Goal: Task Accomplishment & Management: Use online tool/utility

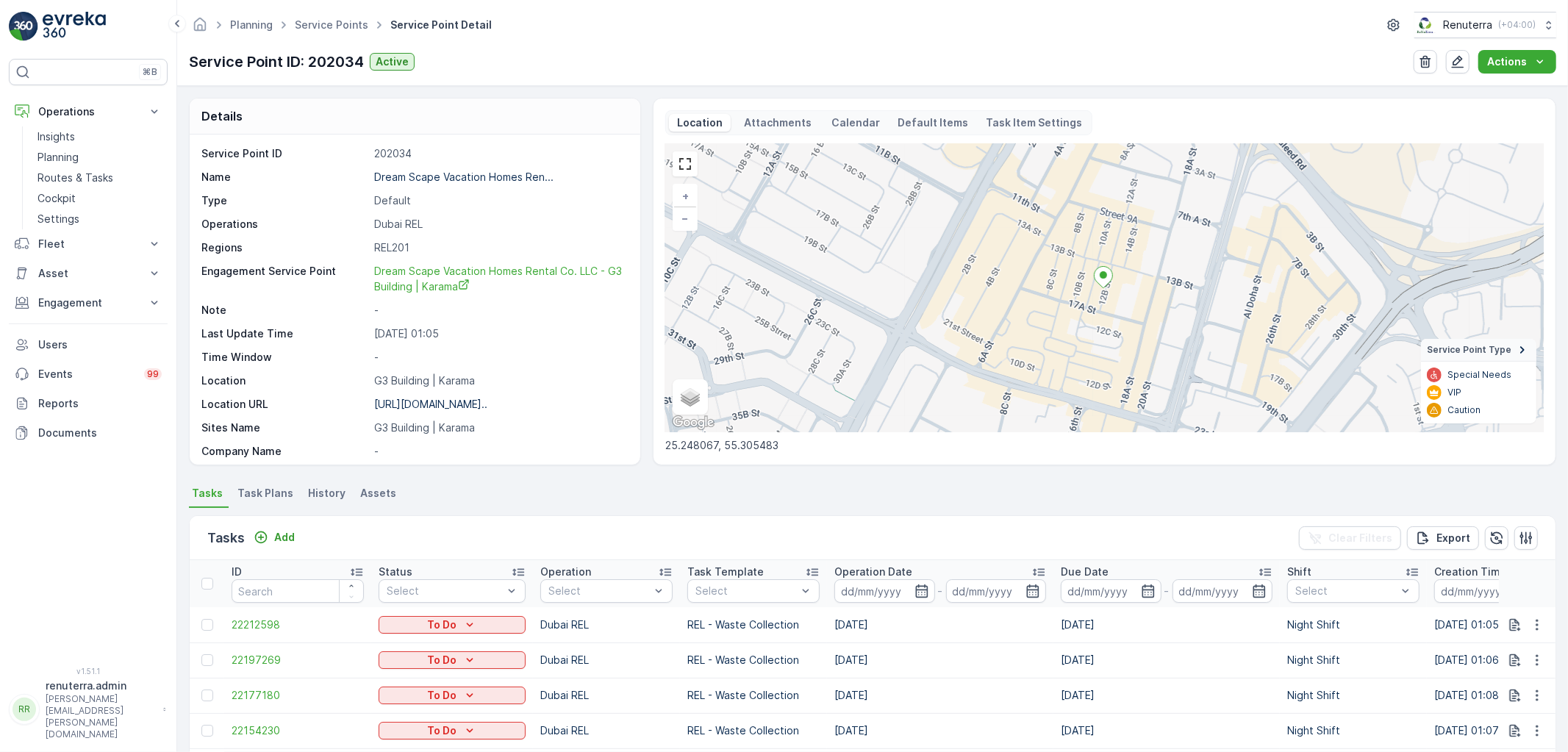
click at [313, 37] on div "Planning Service Points Service Point Detail Renuterra ( +04:00 )" at bounding box center [872, 24] width 1367 height 26
drag, startPoint x: 325, startPoint y: 32, endPoint x: 324, endPoint y: 24, distance: 8.1
click at [325, 30] on span "Service Points" at bounding box center [332, 24] width 80 height 15
click at [334, 24] on link "Service Points" at bounding box center [331, 24] width 74 height 13
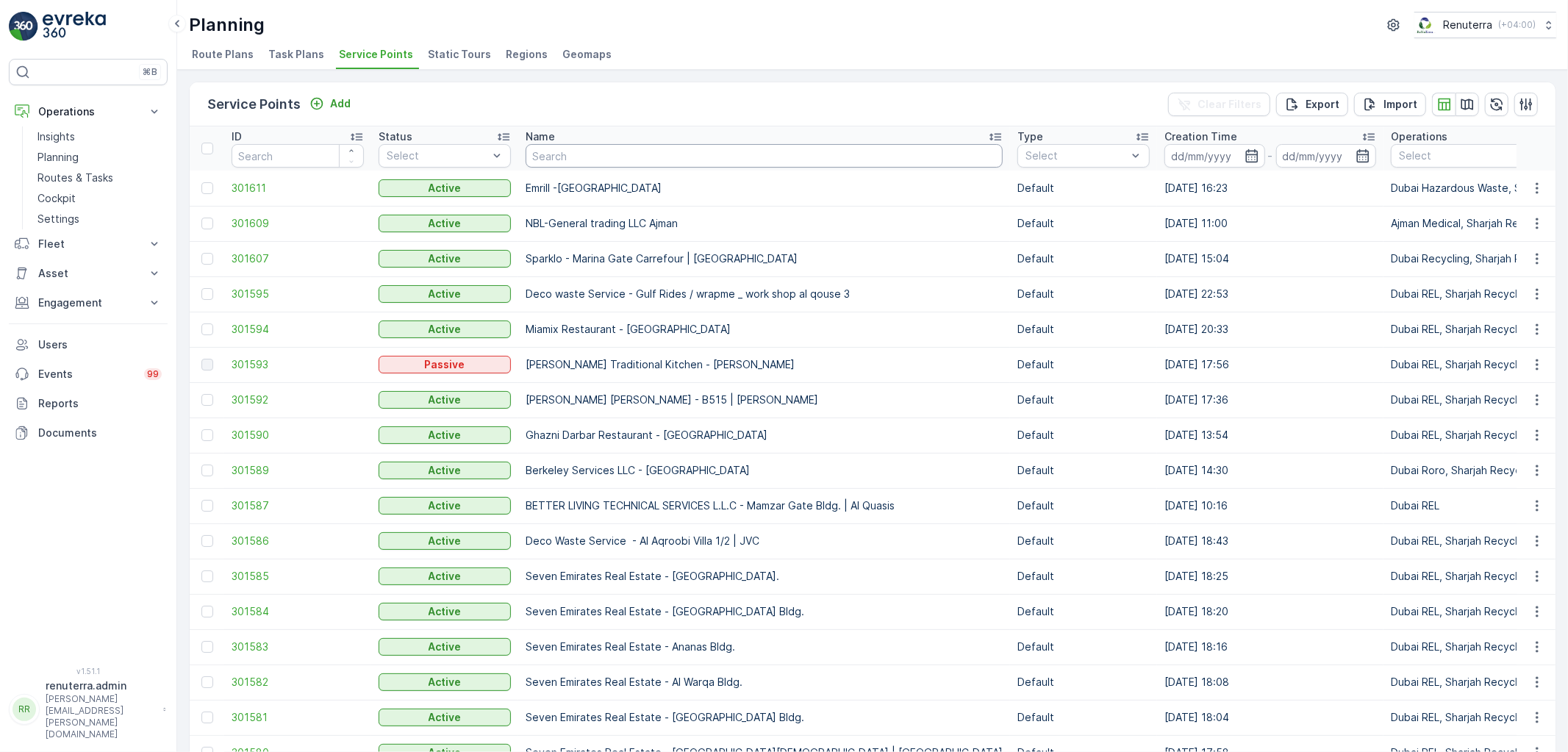
click at [559, 155] on input "text" at bounding box center [764, 156] width 477 height 24
type input "inno"
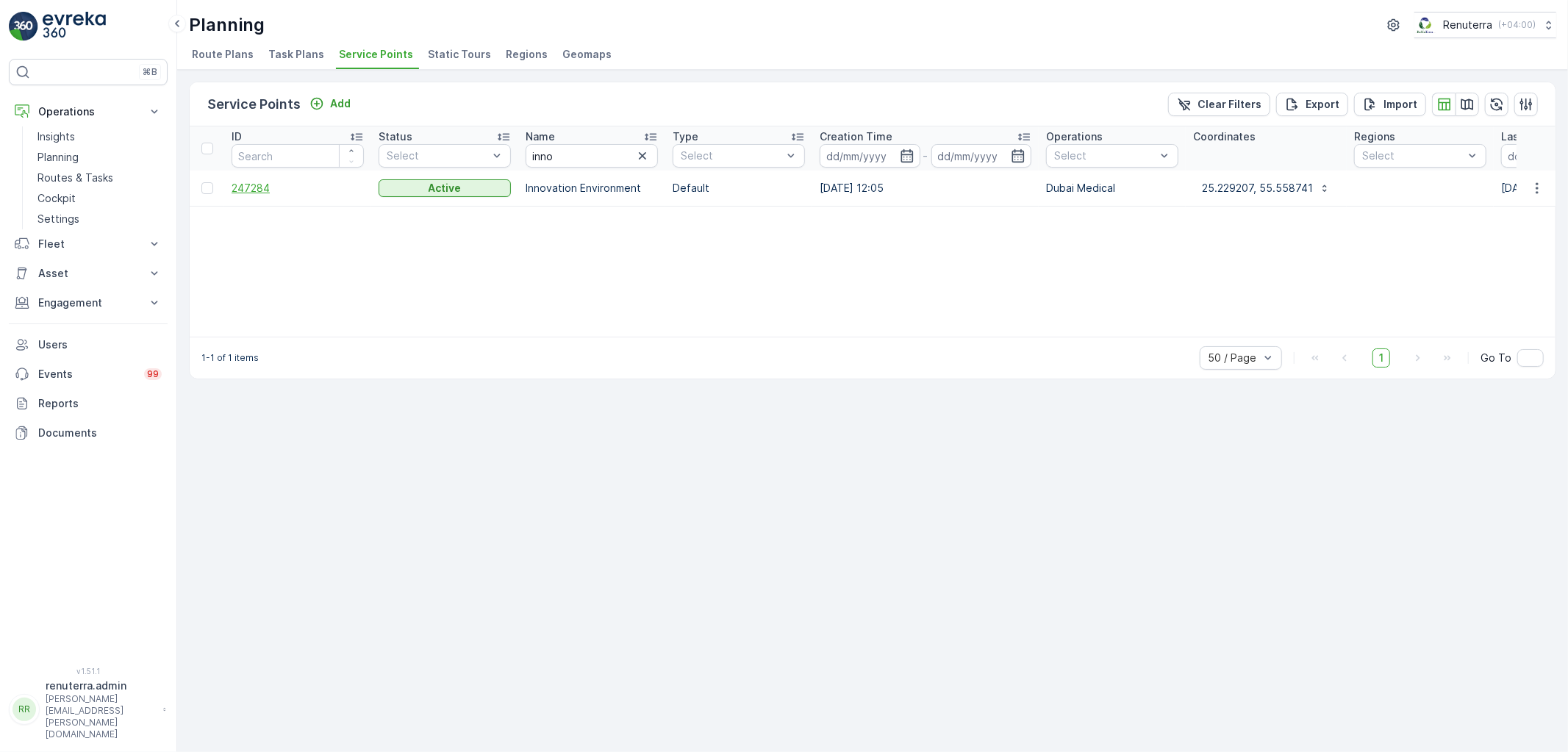
click at [265, 188] on span "247284" at bounding box center [298, 188] width 132 height 15
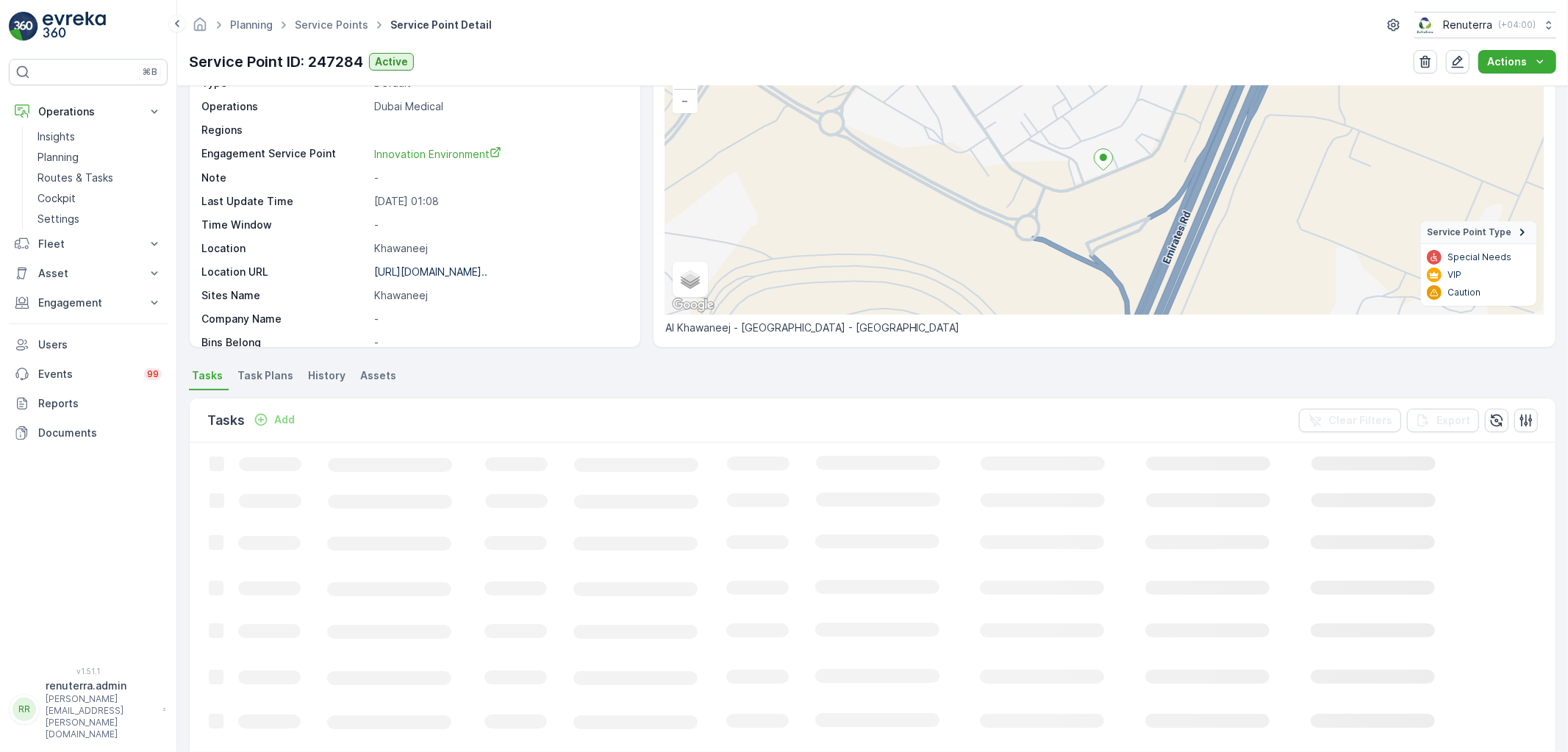
scroll to position [245, 0]
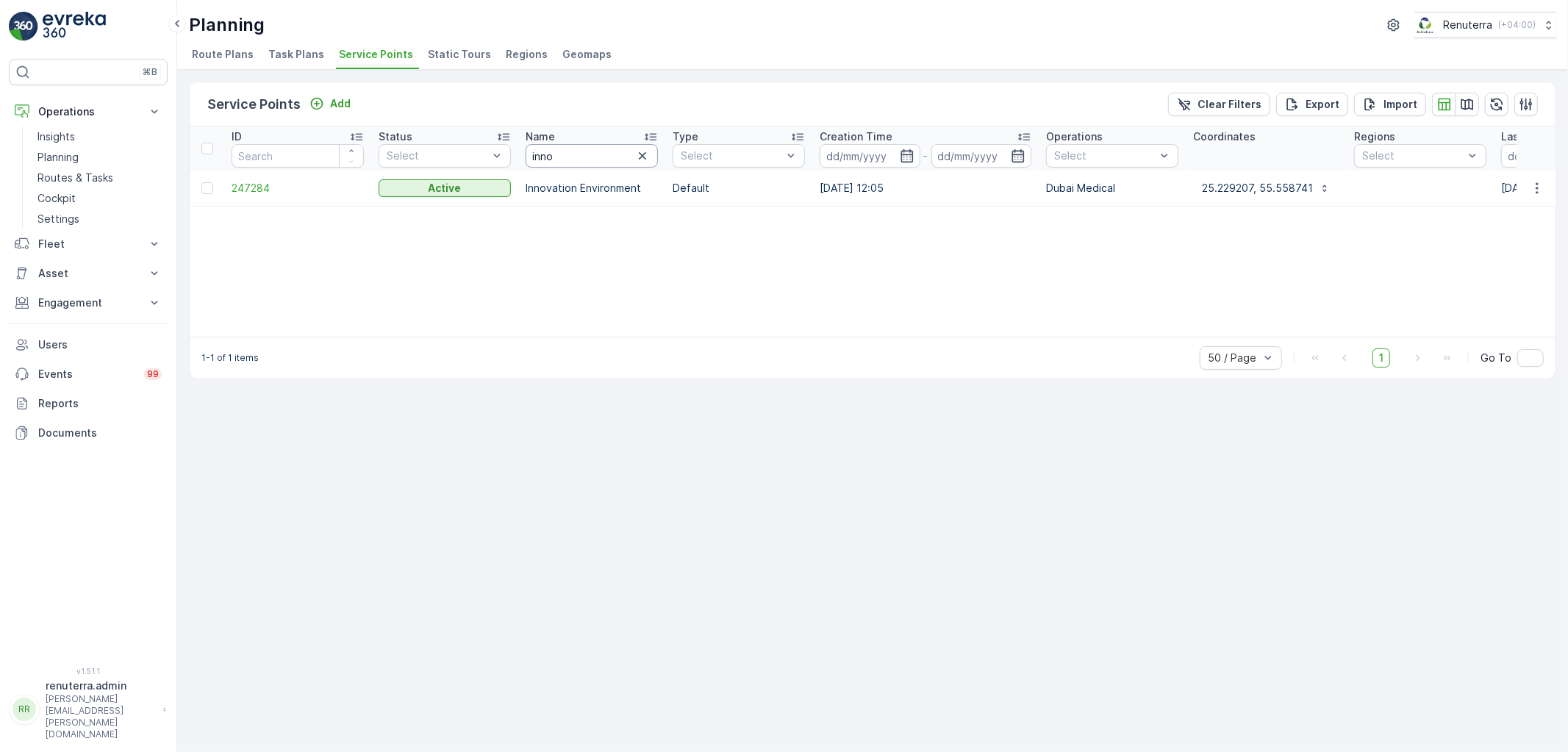
click at [591, 150] on input "inno" at bounding box center [592, 156] width 132 height 24
type input "i"
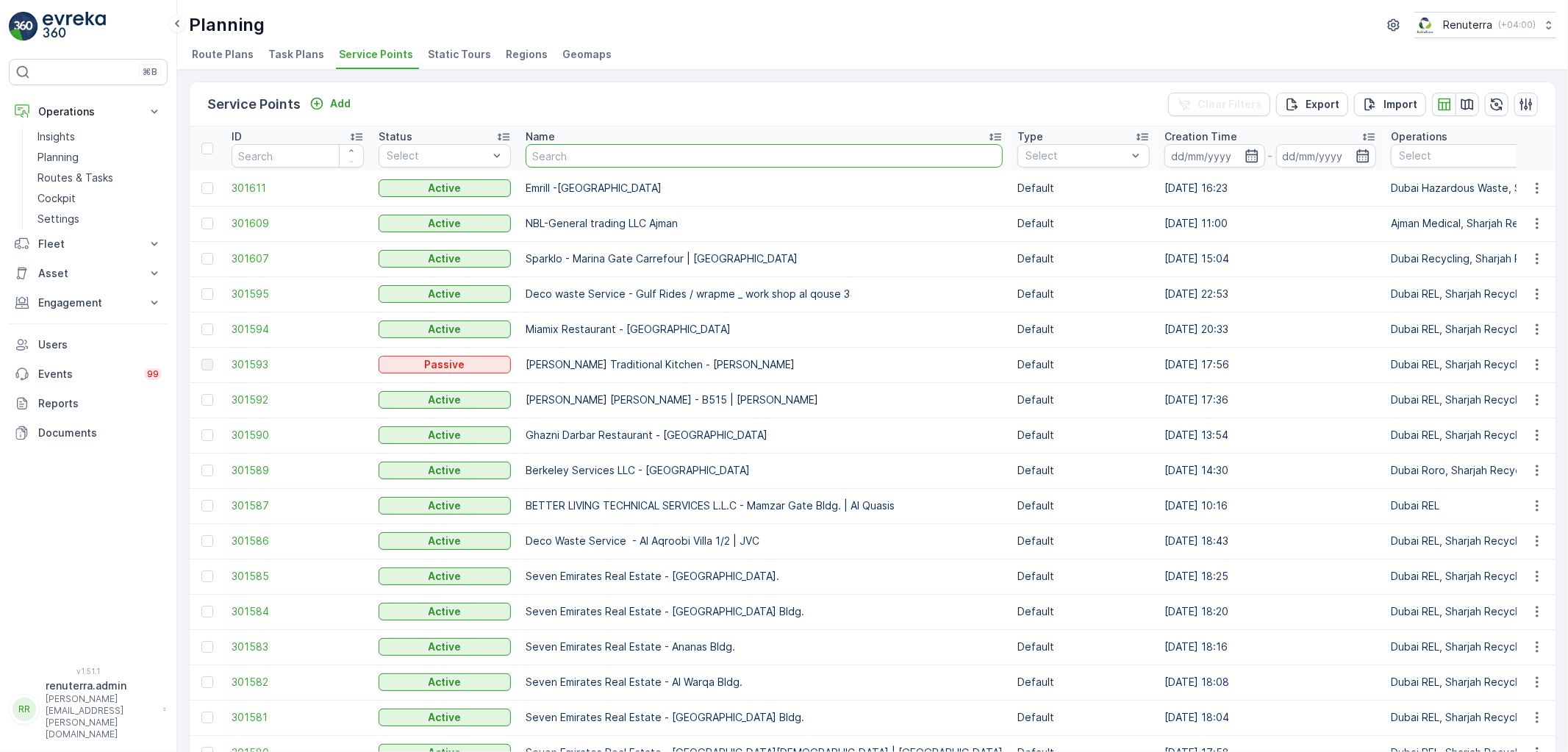
click at [591, 149] on input "text" at bounding box center [764, 156] width 477 height 24
type input "duls"
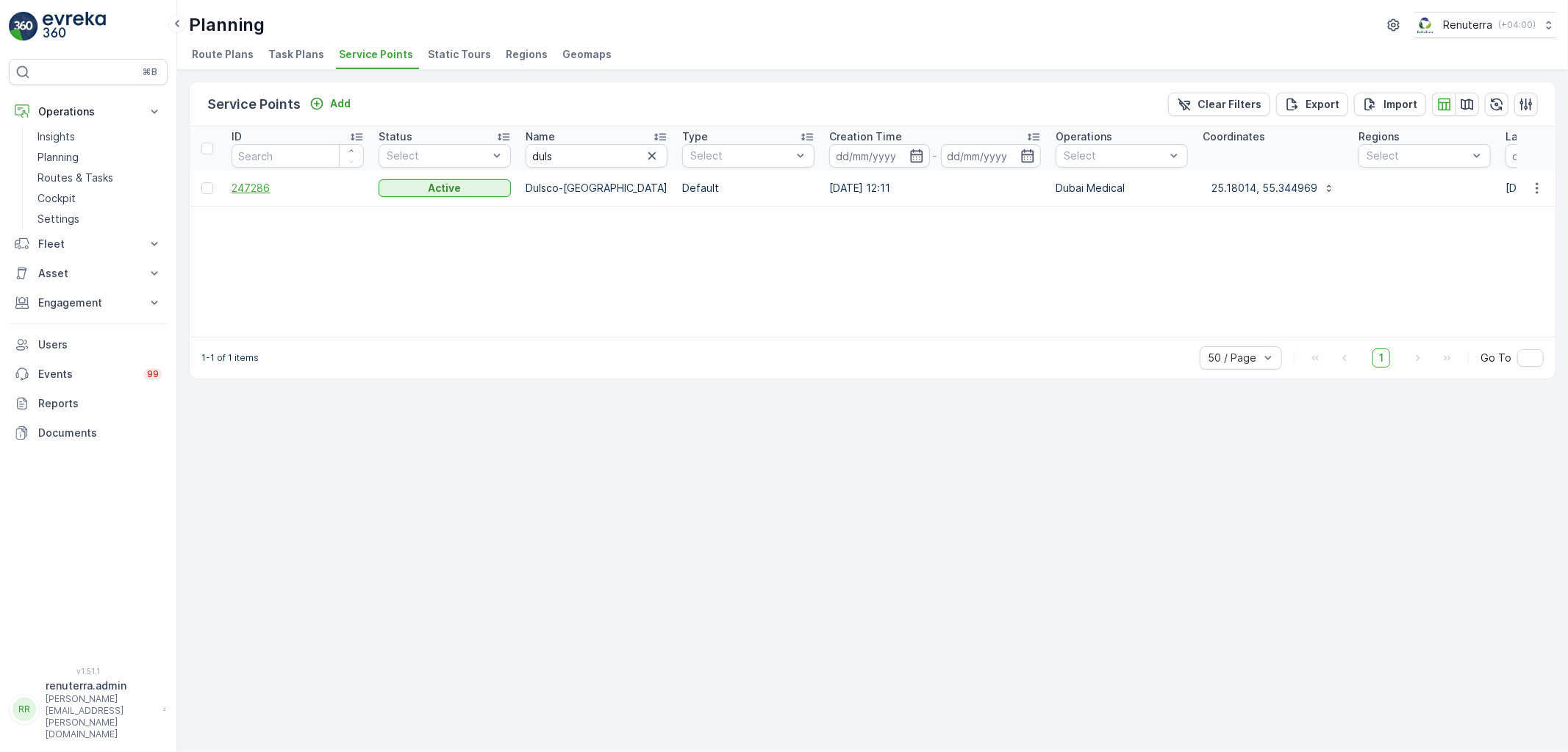
click at [258, 181] on span "247286" at bounding box center [298, 188] width 132 height 15
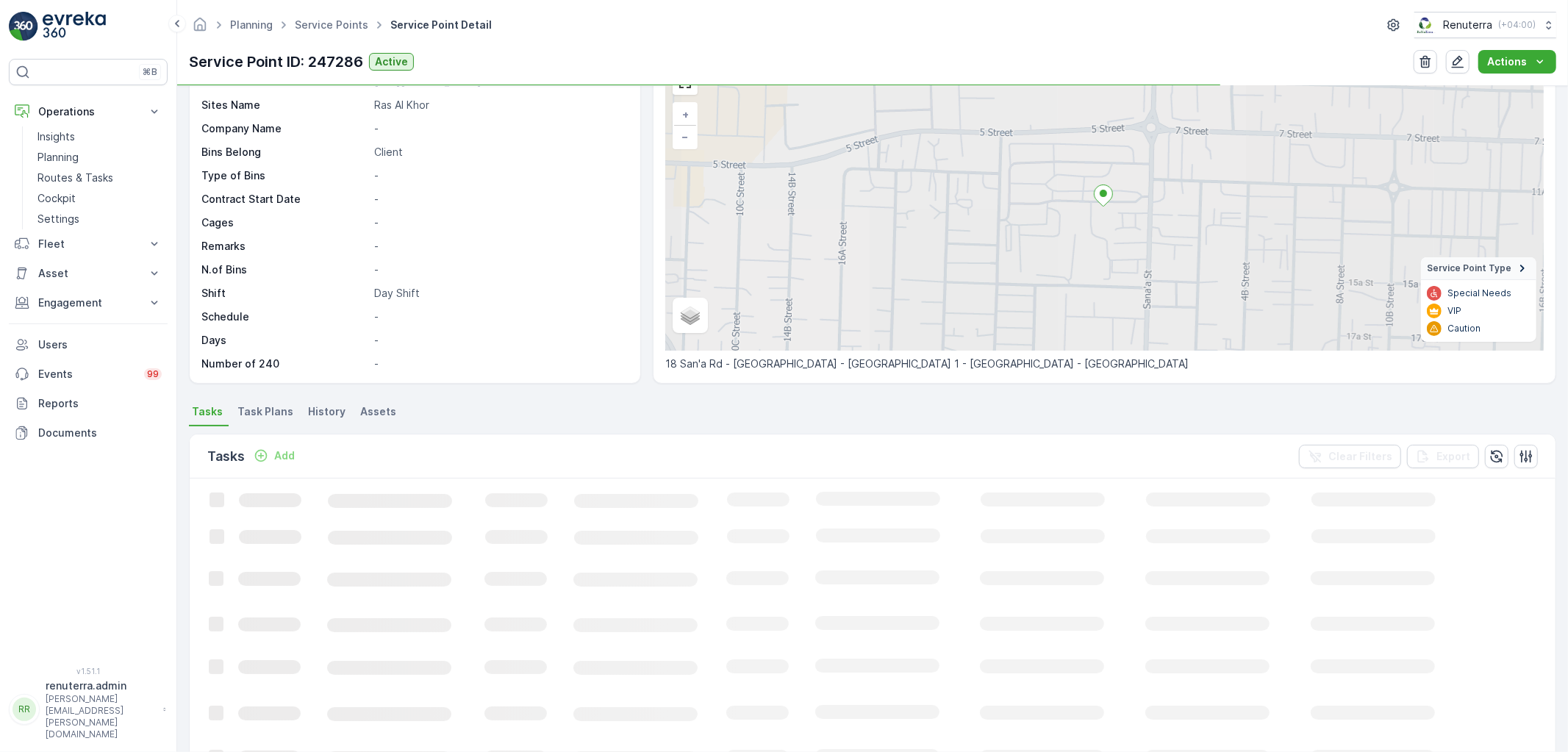
scroll to position [163, 0]
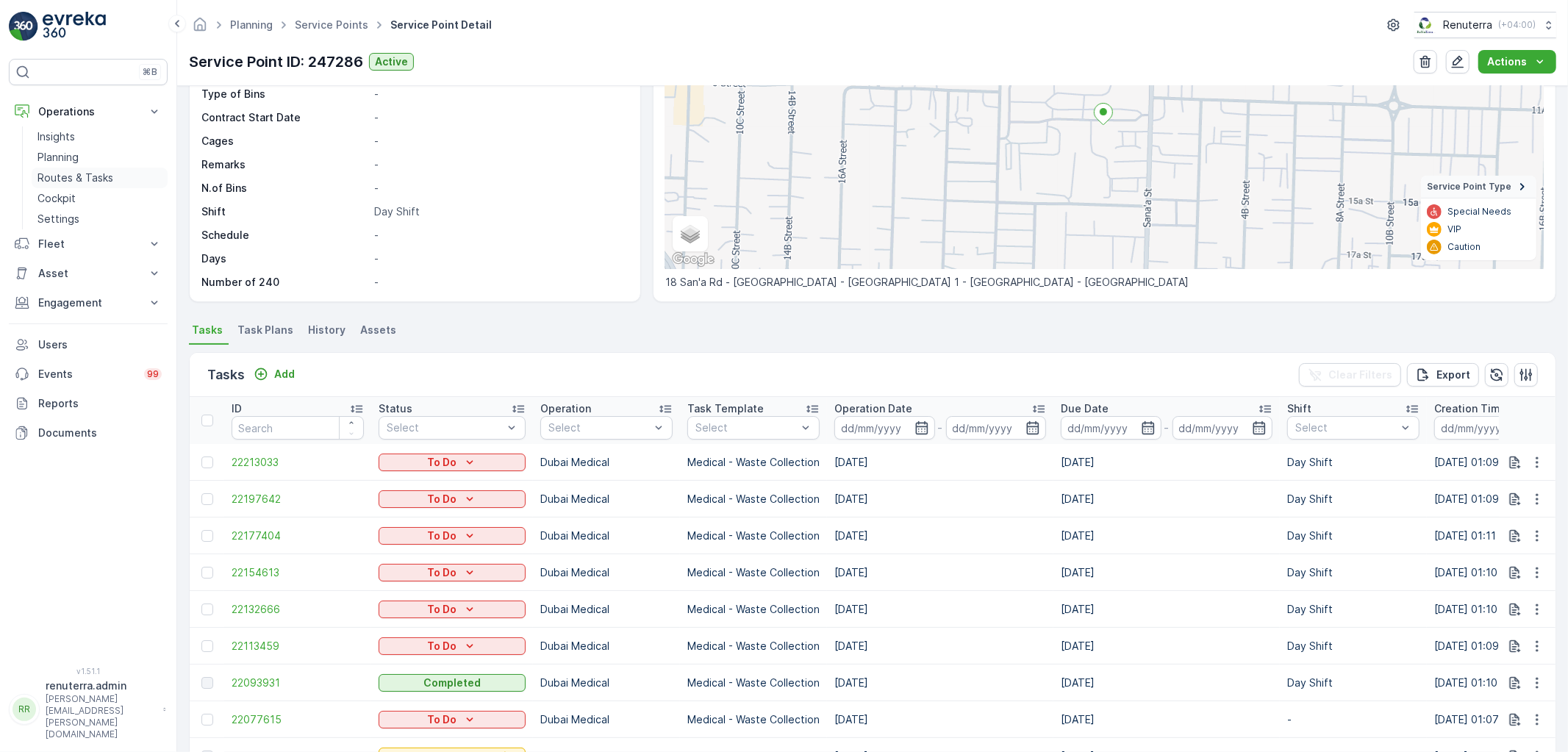
click at [96, 184] on p "Routes & Tasks" at bounding box center [74, 178] width 75 height 15
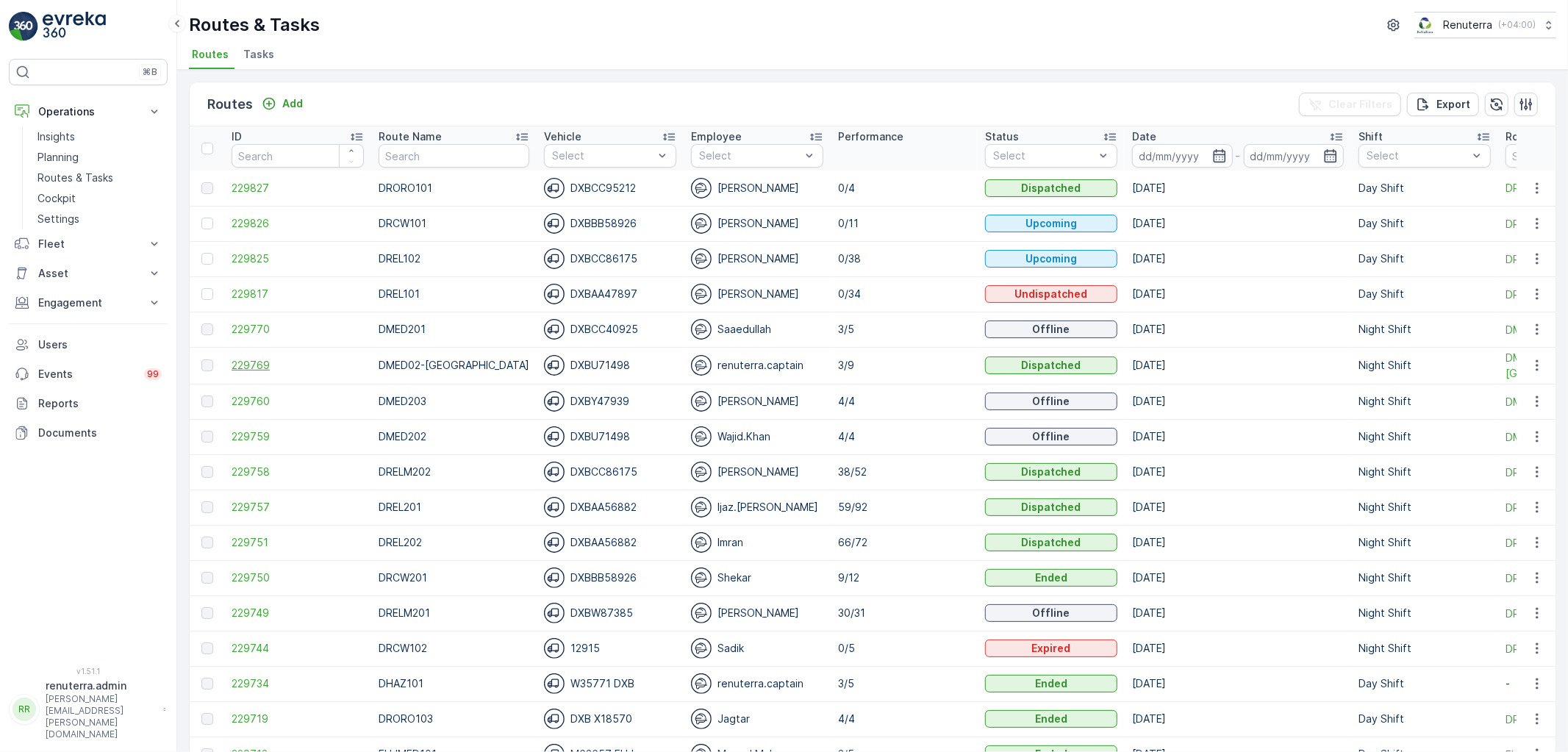
click at [235, 364] on span "229769" at bounding box center [298, 366] width 132 height 15
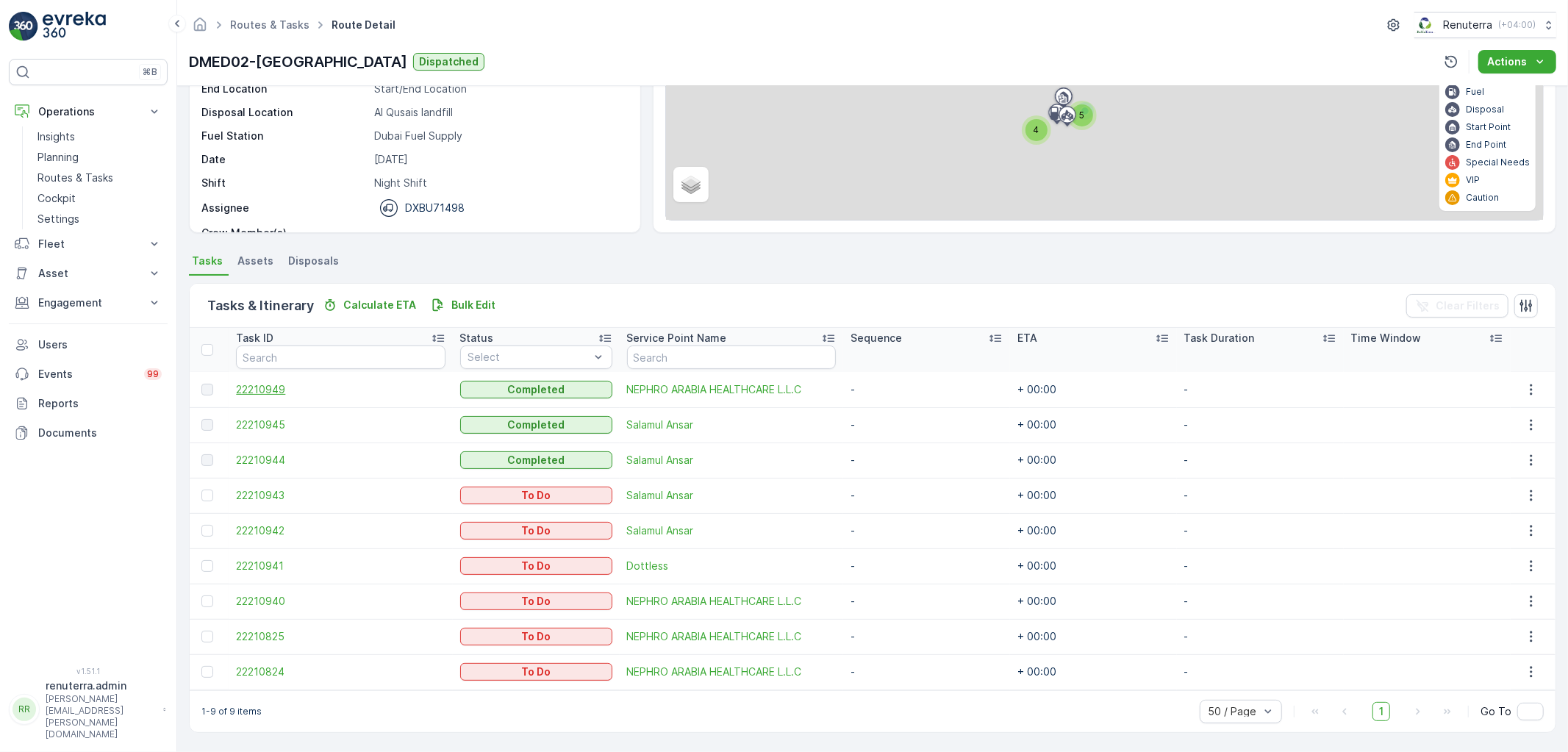
scroll to position [158, 0]
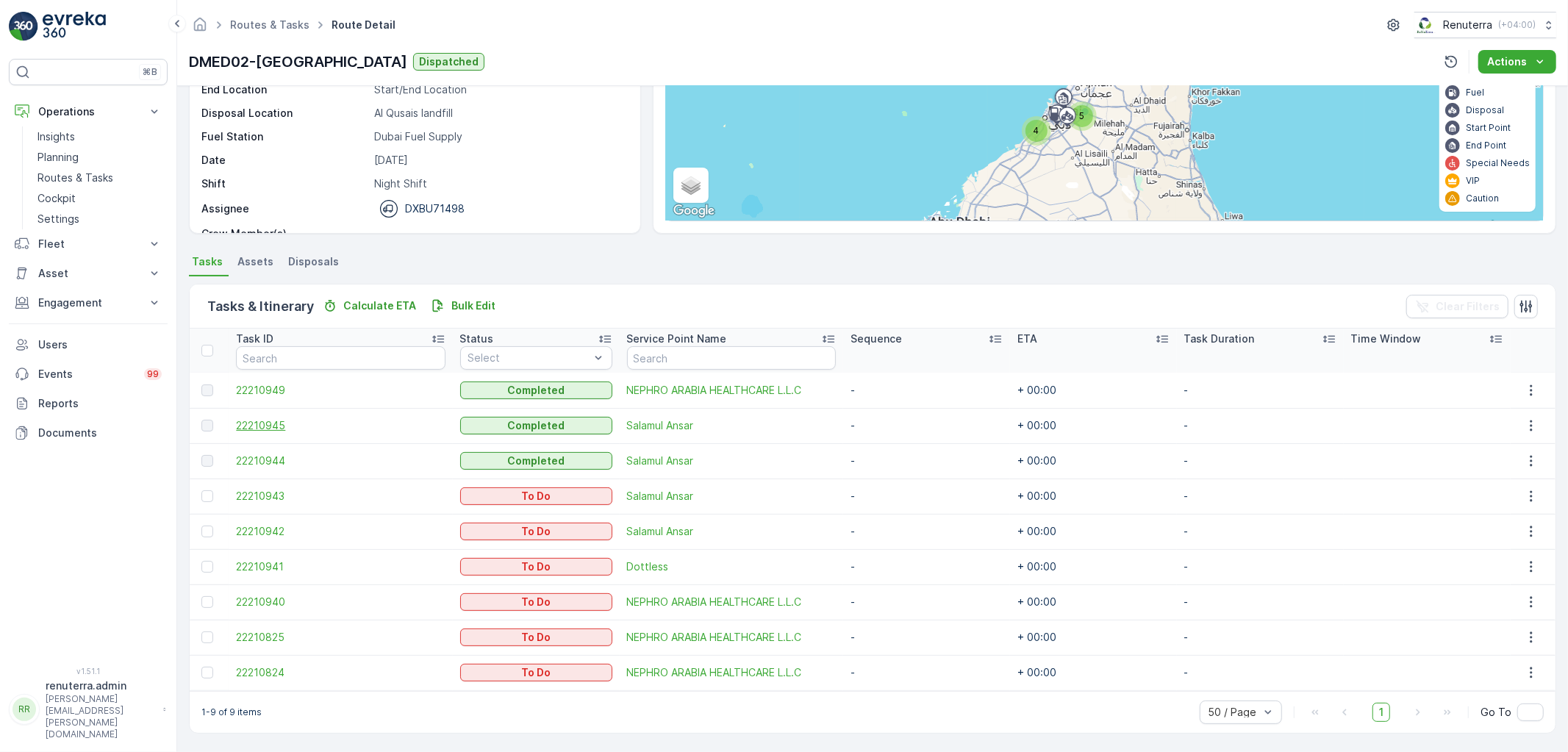
click at [246, 428] on span "22210945" at bounding box center [340, 425] width 209 height 15
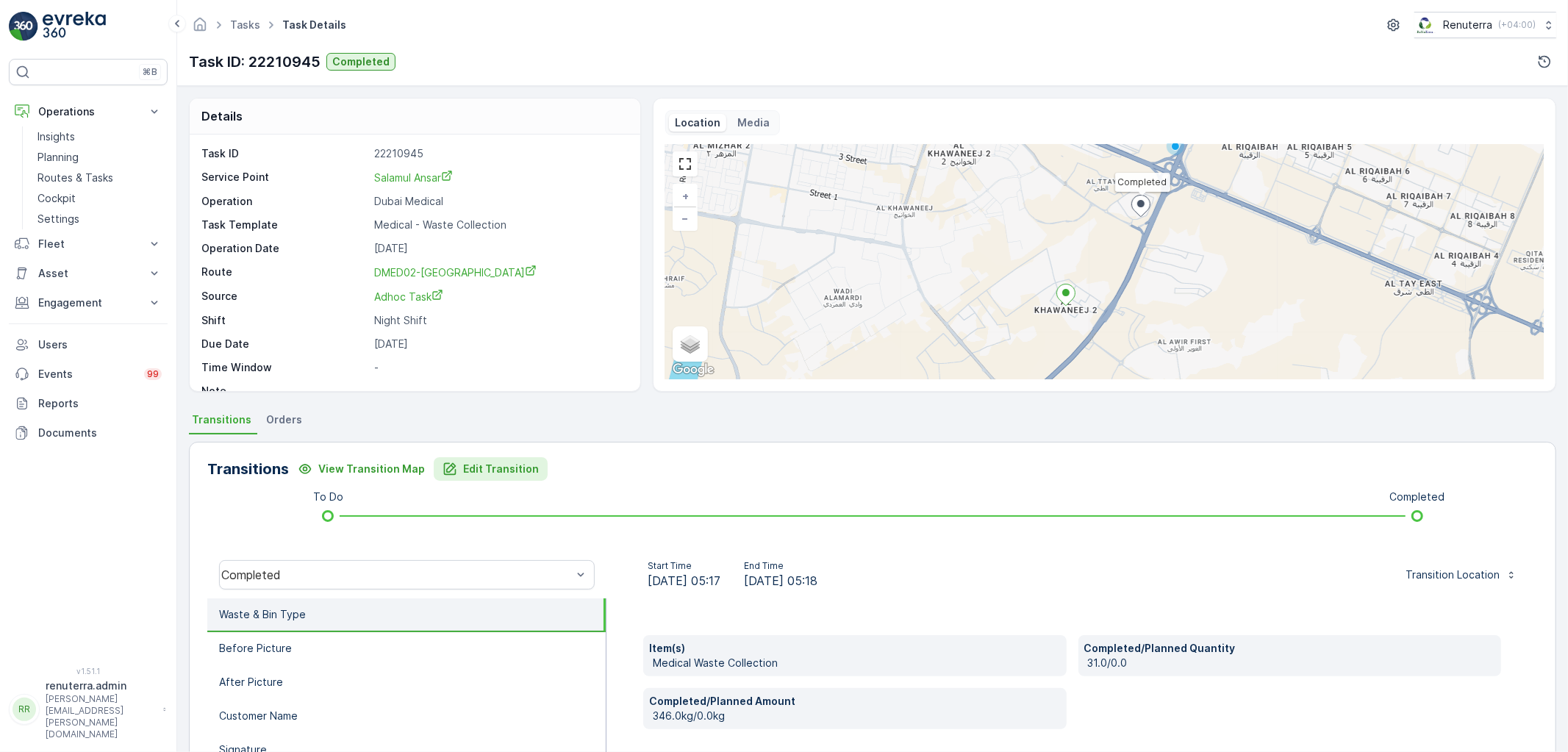
click at [509, 481] on div "Transitions View Transition Map Edit Transition To Do Completed Completed Start…" at bounding box center [872, 675] width 1367 height 466
click at [511, 472] on p "Edit Transition" at bounding box center [500, 469] width 75 height 15
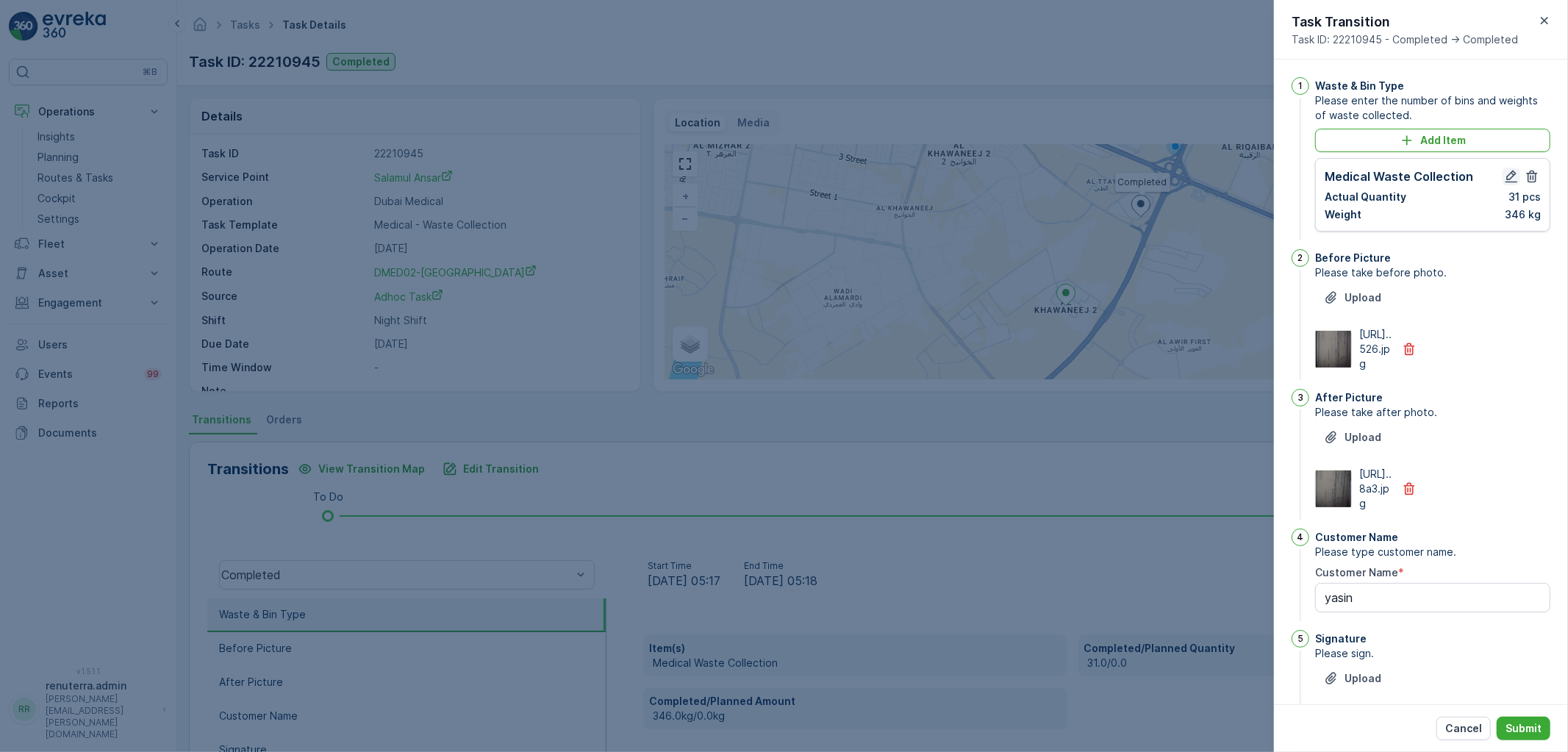
click at [1515, 171] on icon "button" at bounding box center [1512, 176] width 15 height 15
type Name "yasin"
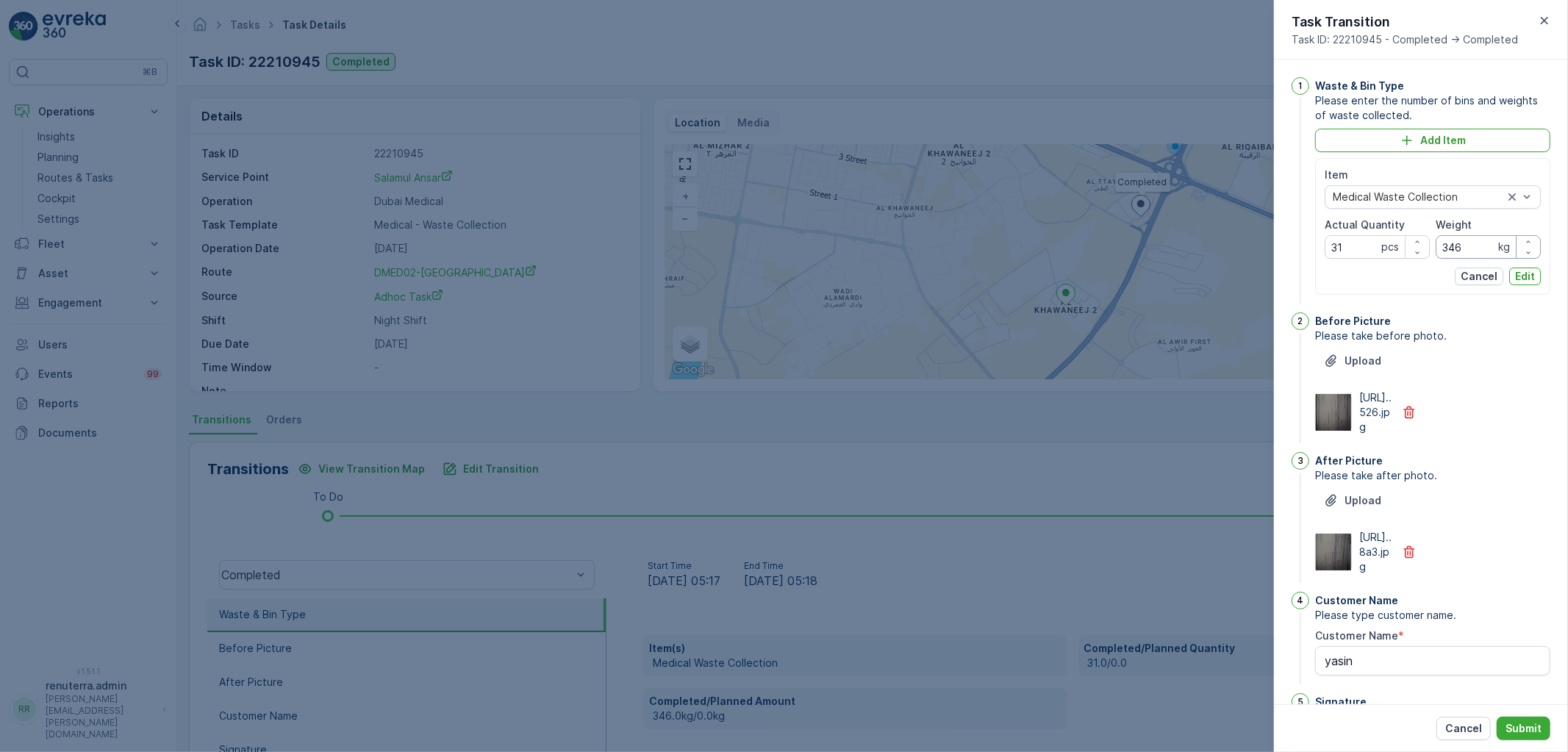
click at [1464, 239] on input "346" at bounding box center [1488, 247] width 105 height 24
type input "359"
click at [1526, 273] on p "Edit" at bounding box center [1525, 277] width 20 height 15
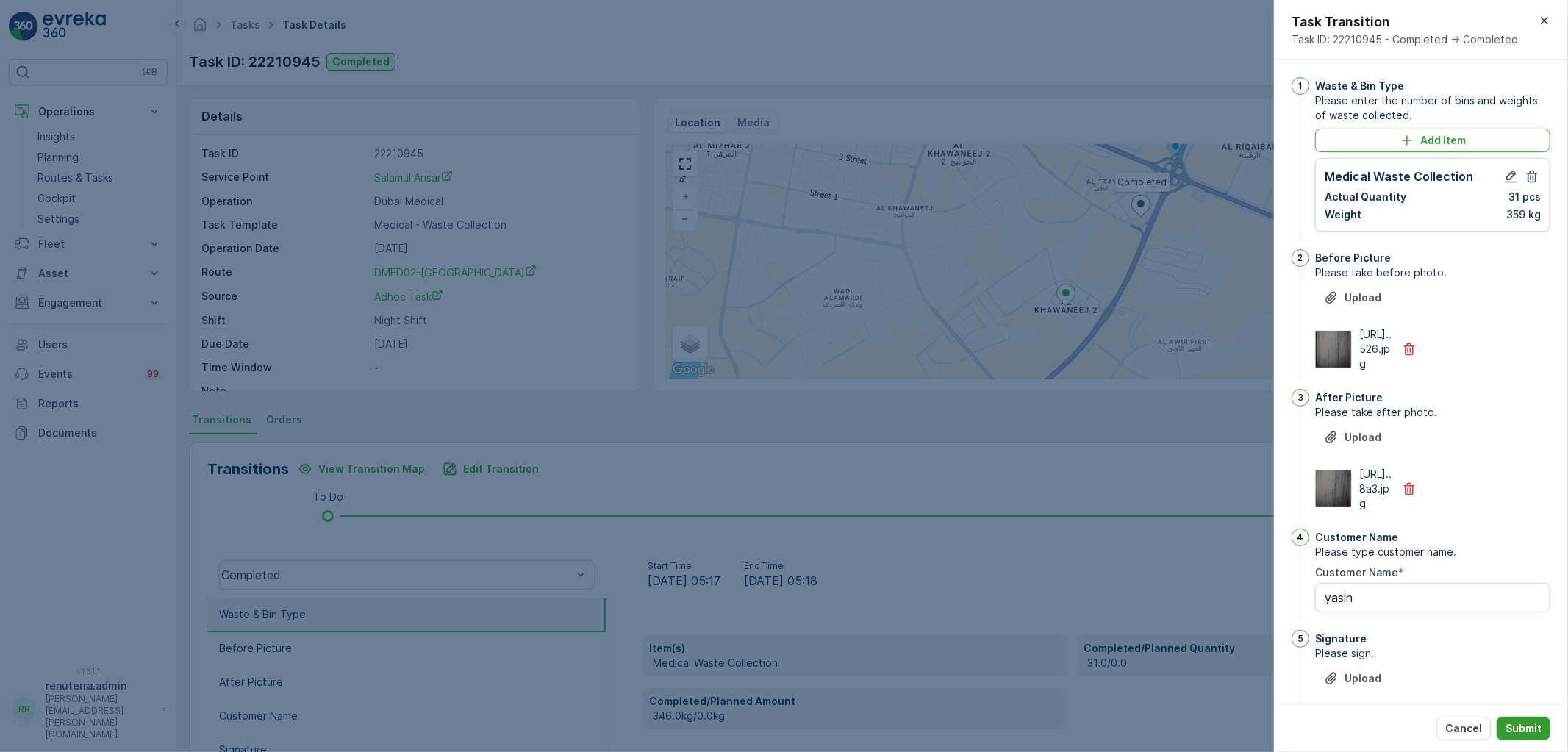
click at [1523, 728] on p "Submit" at bounding box center [1524, 728] width 36 height 15
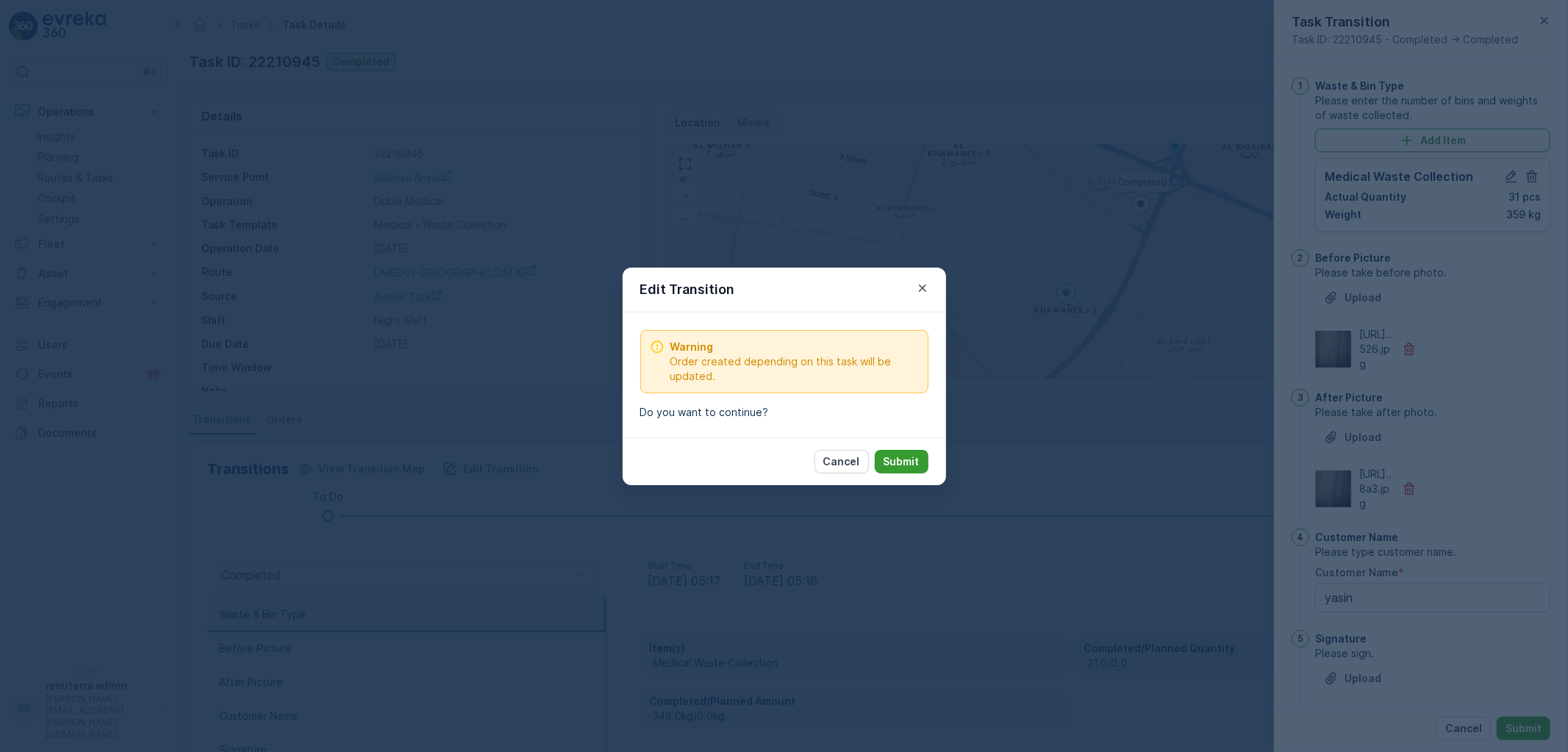
click at [907, 459] on p "Submit" at bounding box center [902, 462] width 36 height 15
type Name "yasin"
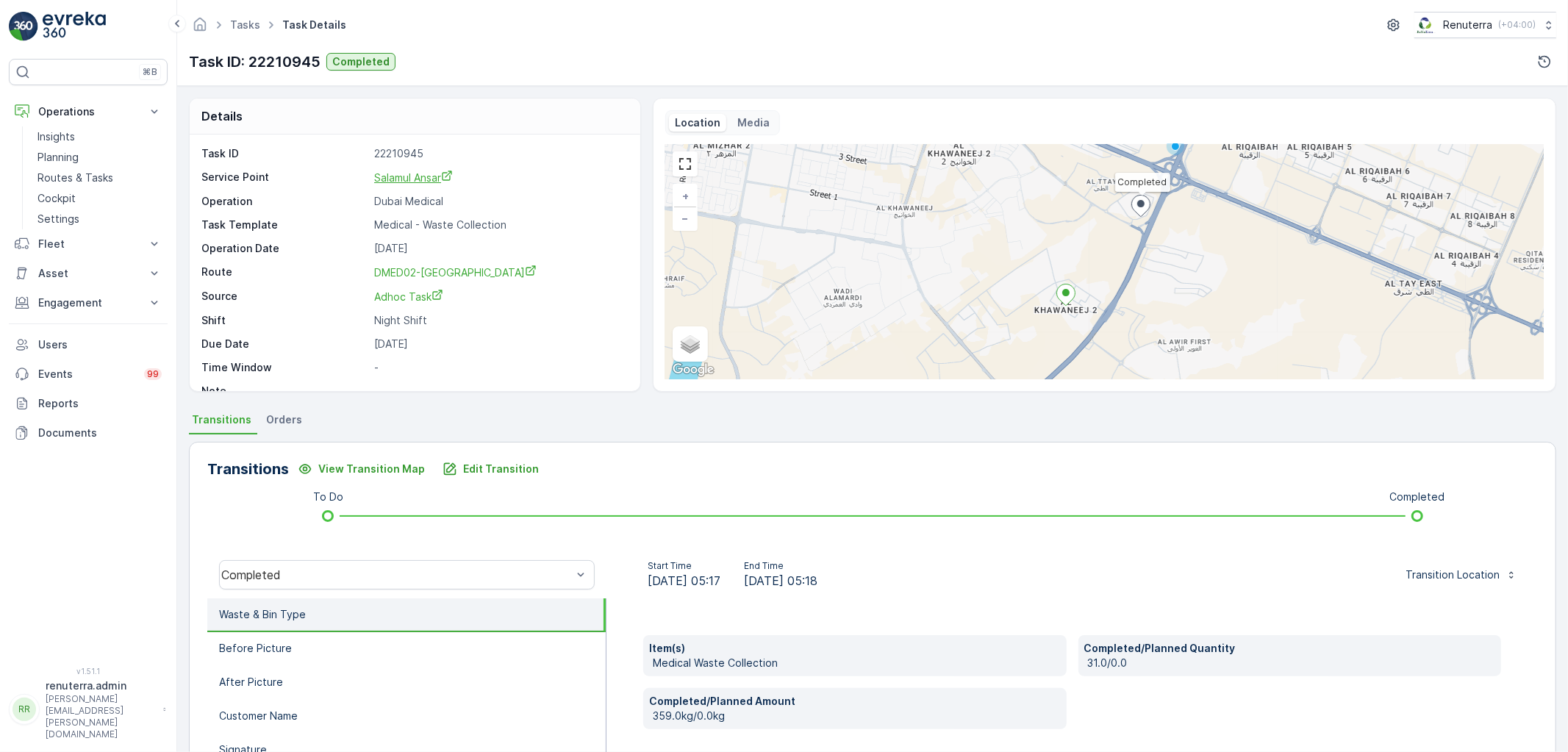
click at [407, 172] on span "Salamul Ansar" at bounding box center [413, 178] width 79 height 13
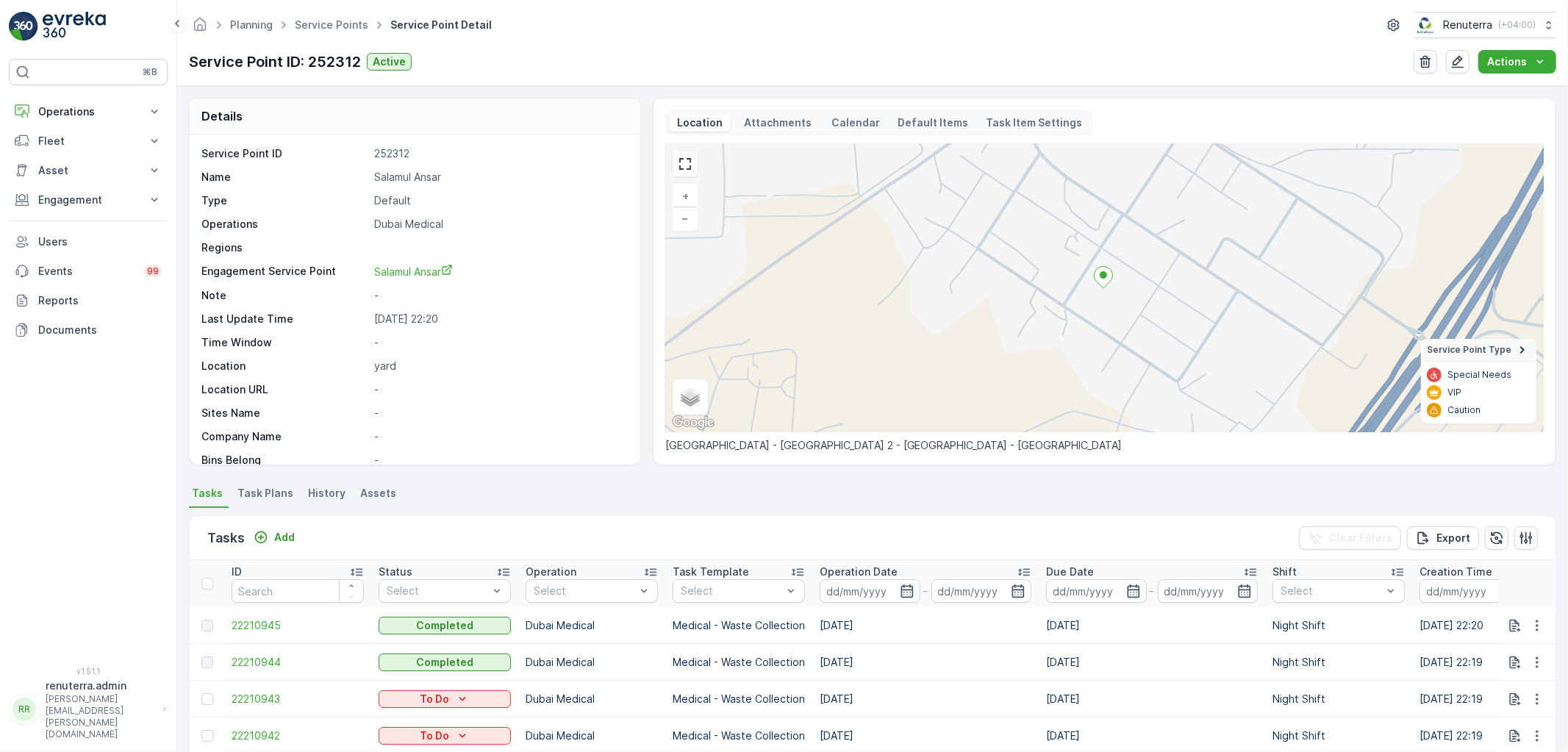
scroll to position [408, 0]
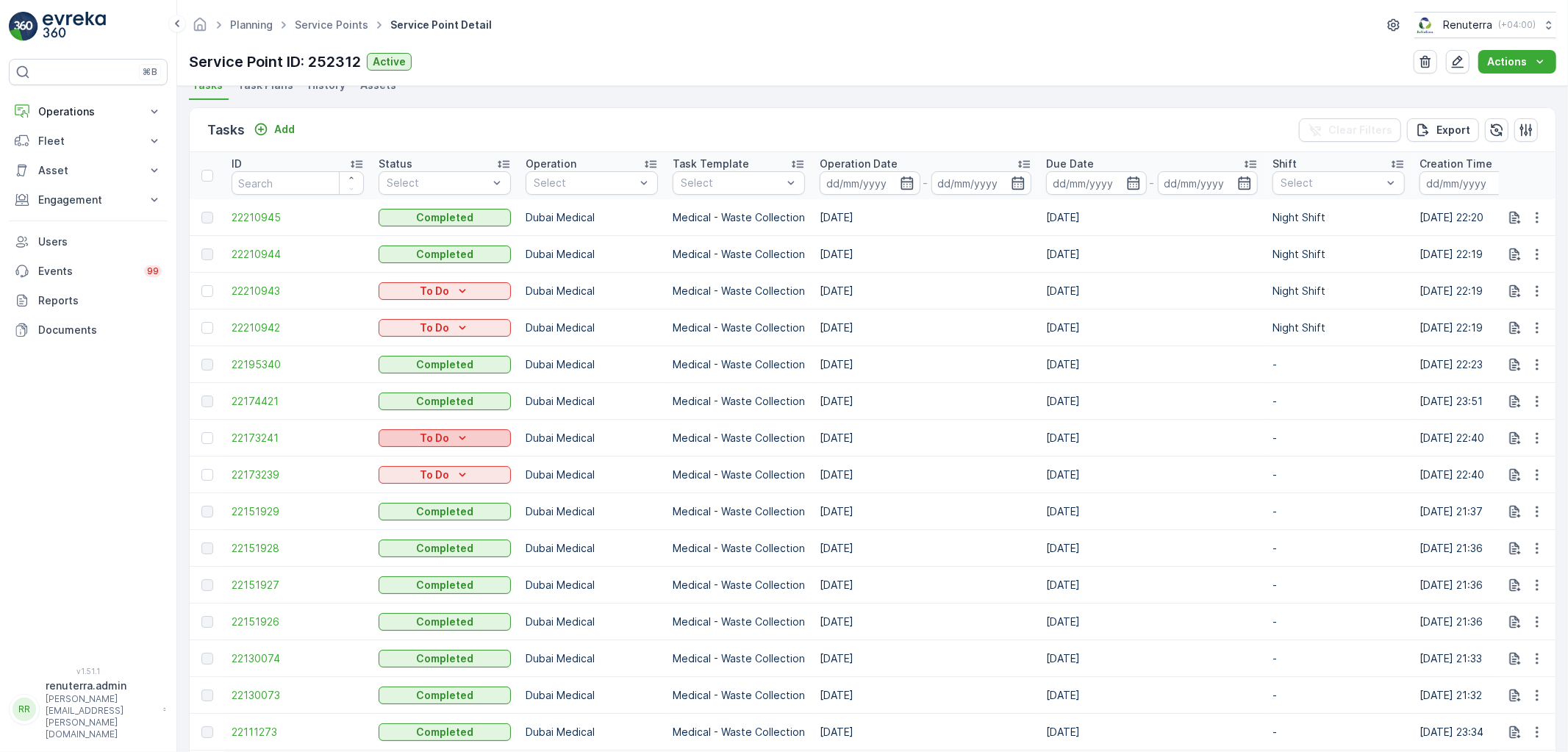
click at [456, 444] on icon "To Do" at bounding box center [463, 438] width 15 height 15
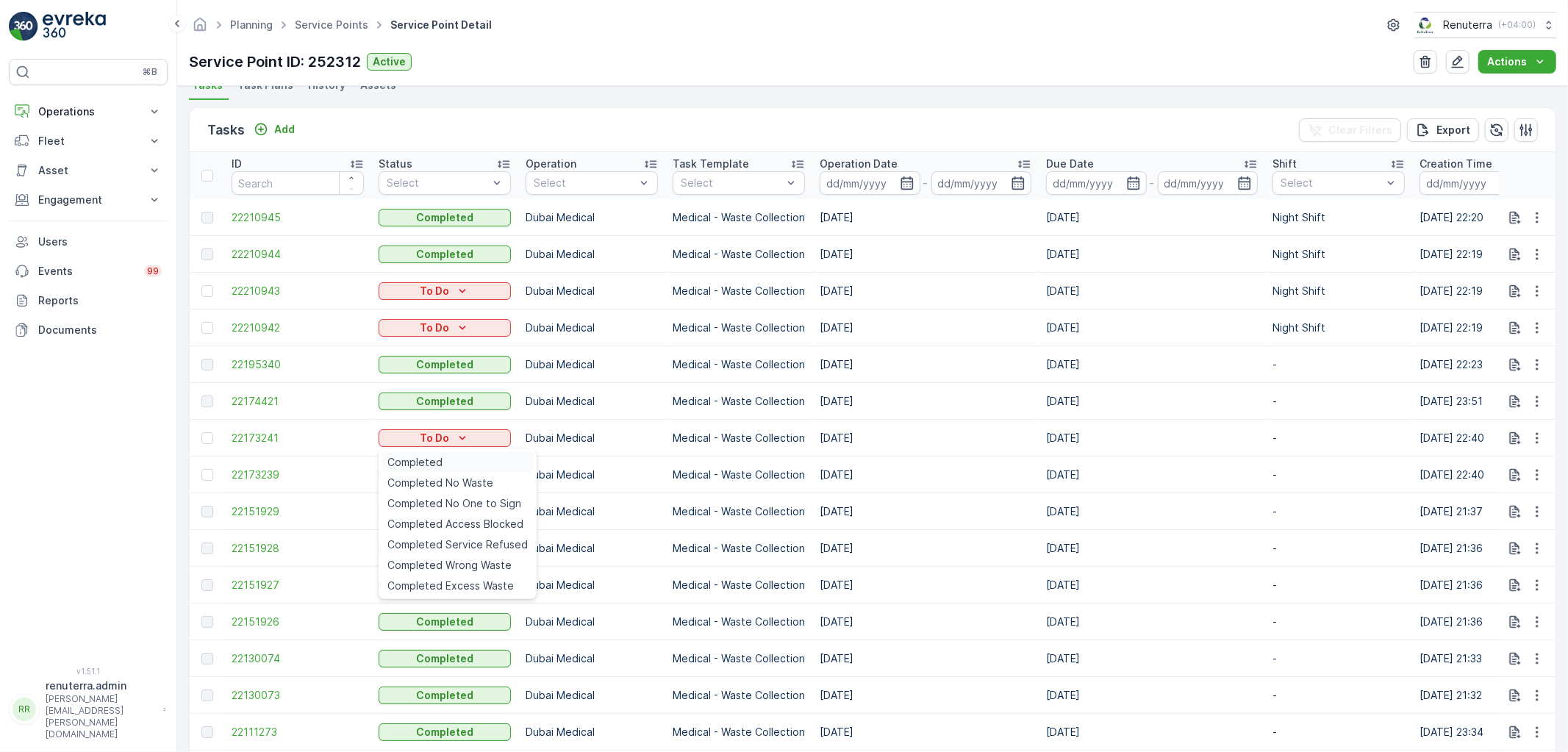
click at [453, 463] on div "Completed" at bounding box center [458, 462] width 152 height 21
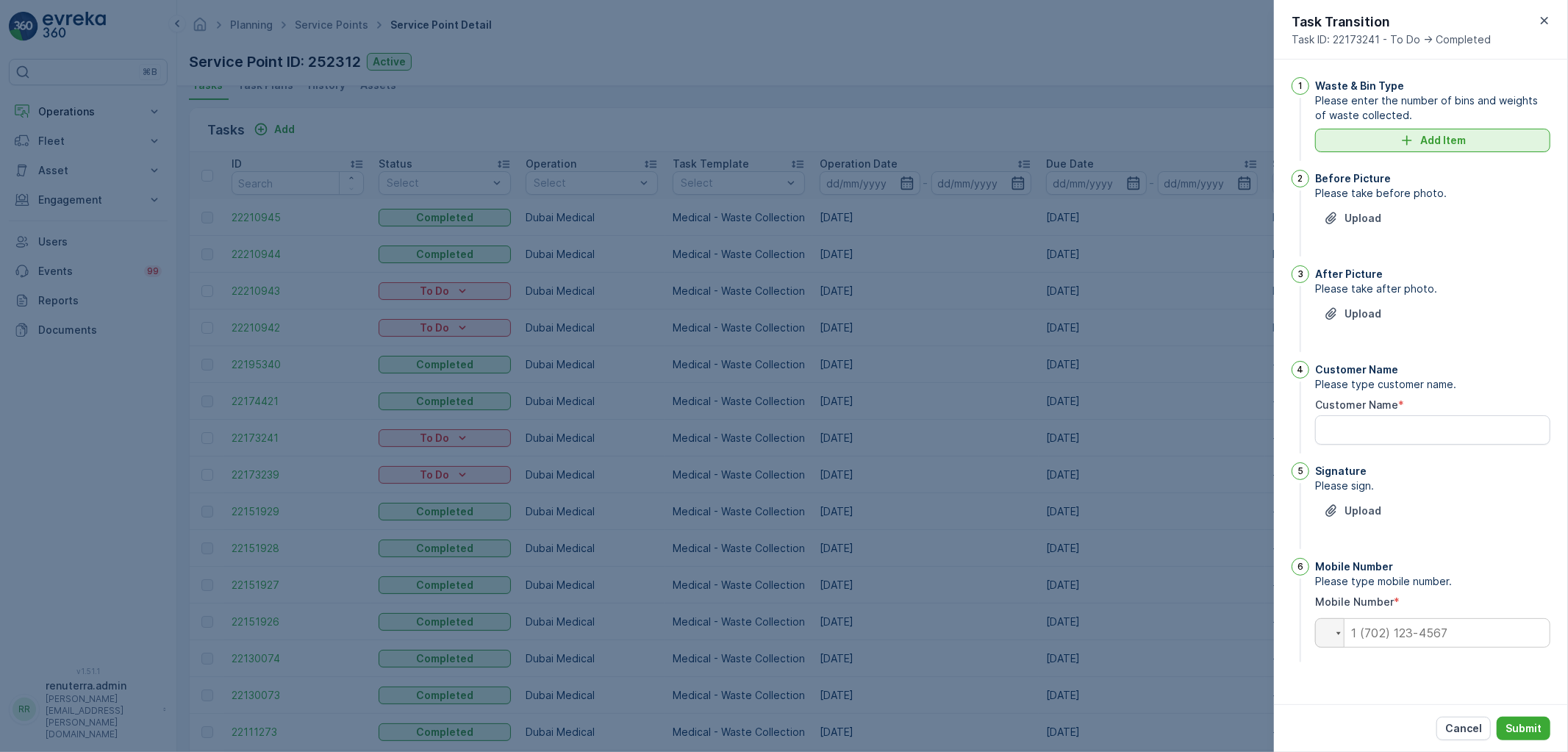
click at [1412, 138] on icon "Add Item" at bounding box center [1407, 141] width 15 height 15
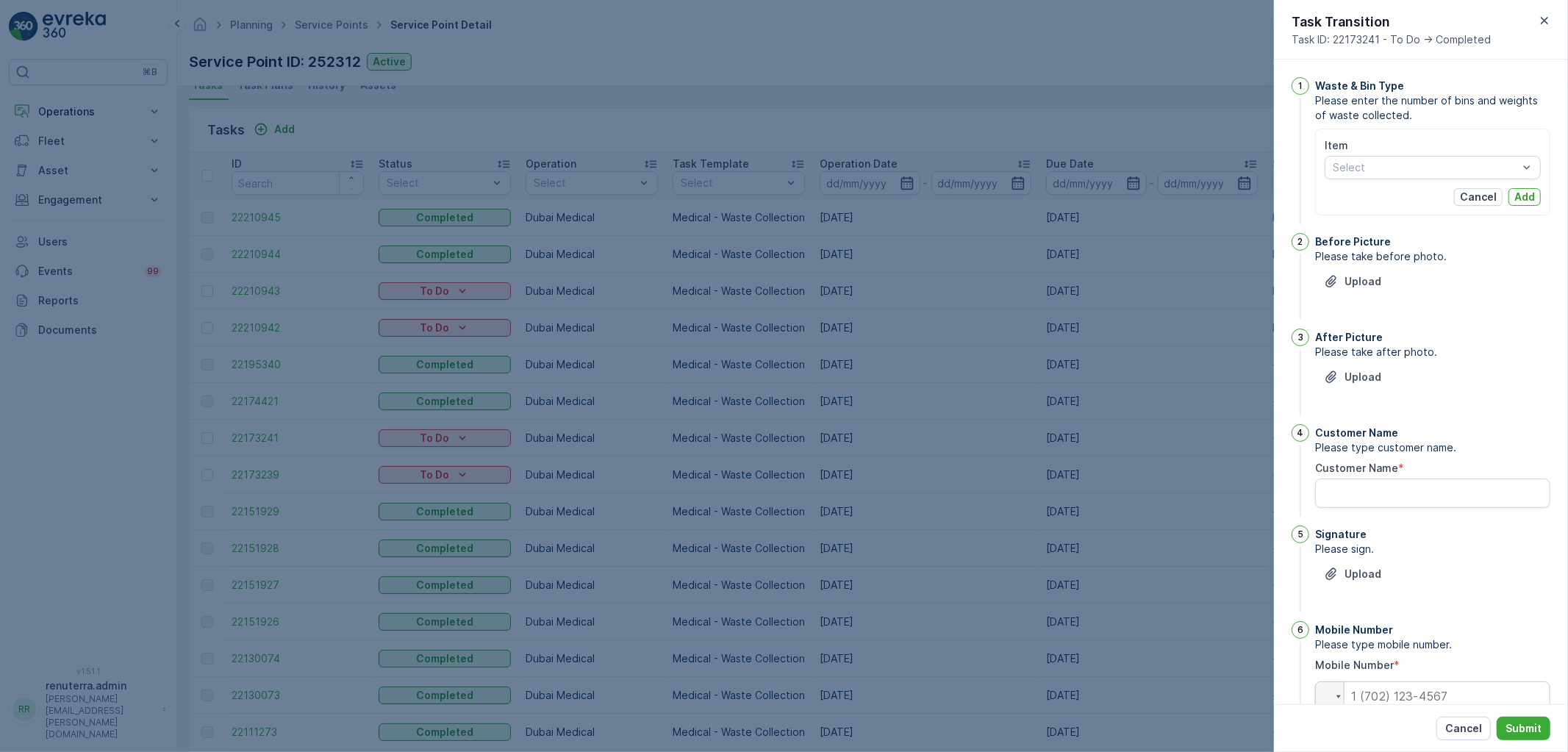
click at [1384, 184] on div "Item Select Cancel Add" at bounding box center [1433, 171] width 216 height 68
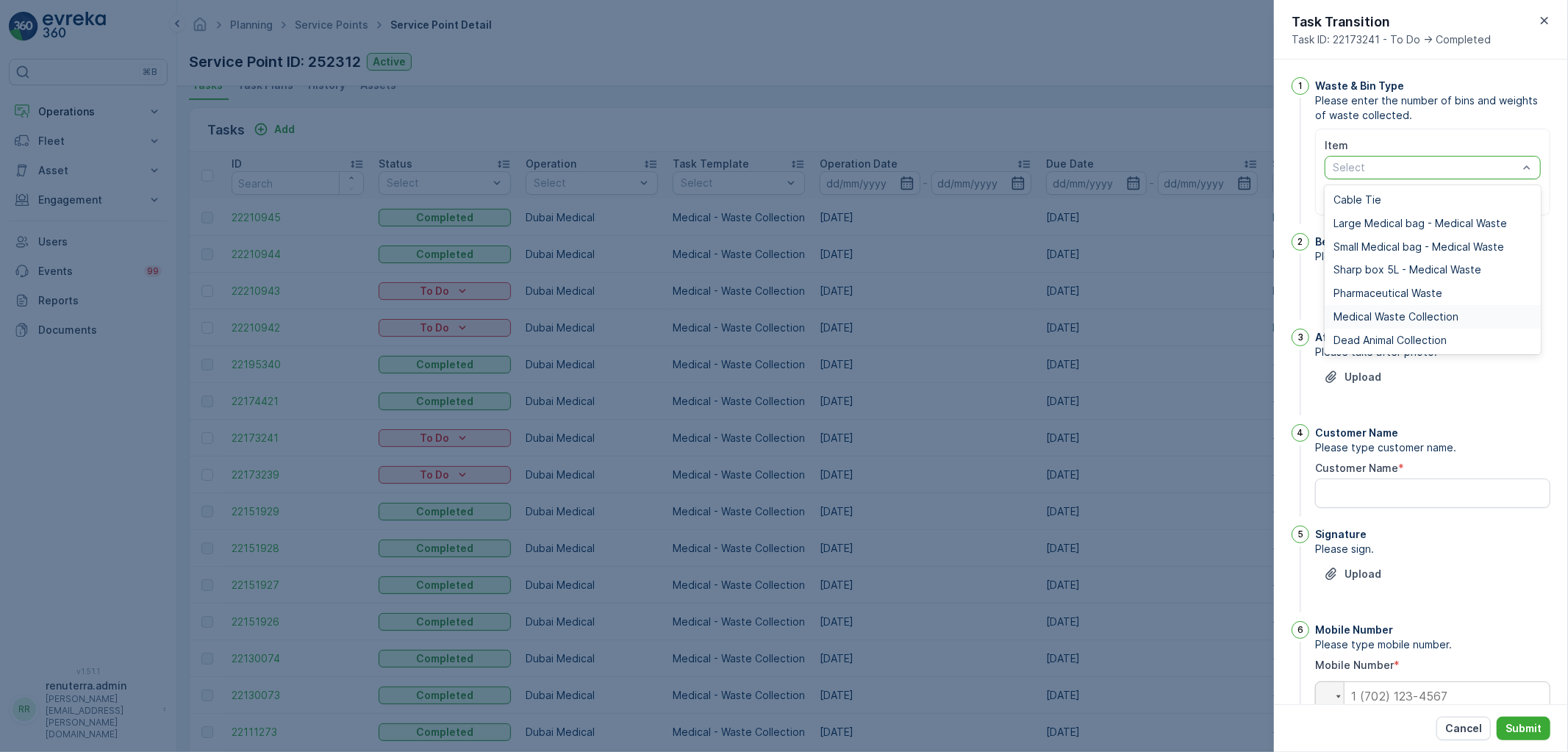
click at [1357, 321] on span "Medical Waste Collection" at bounding box center [1396, 317] width 125 height 12
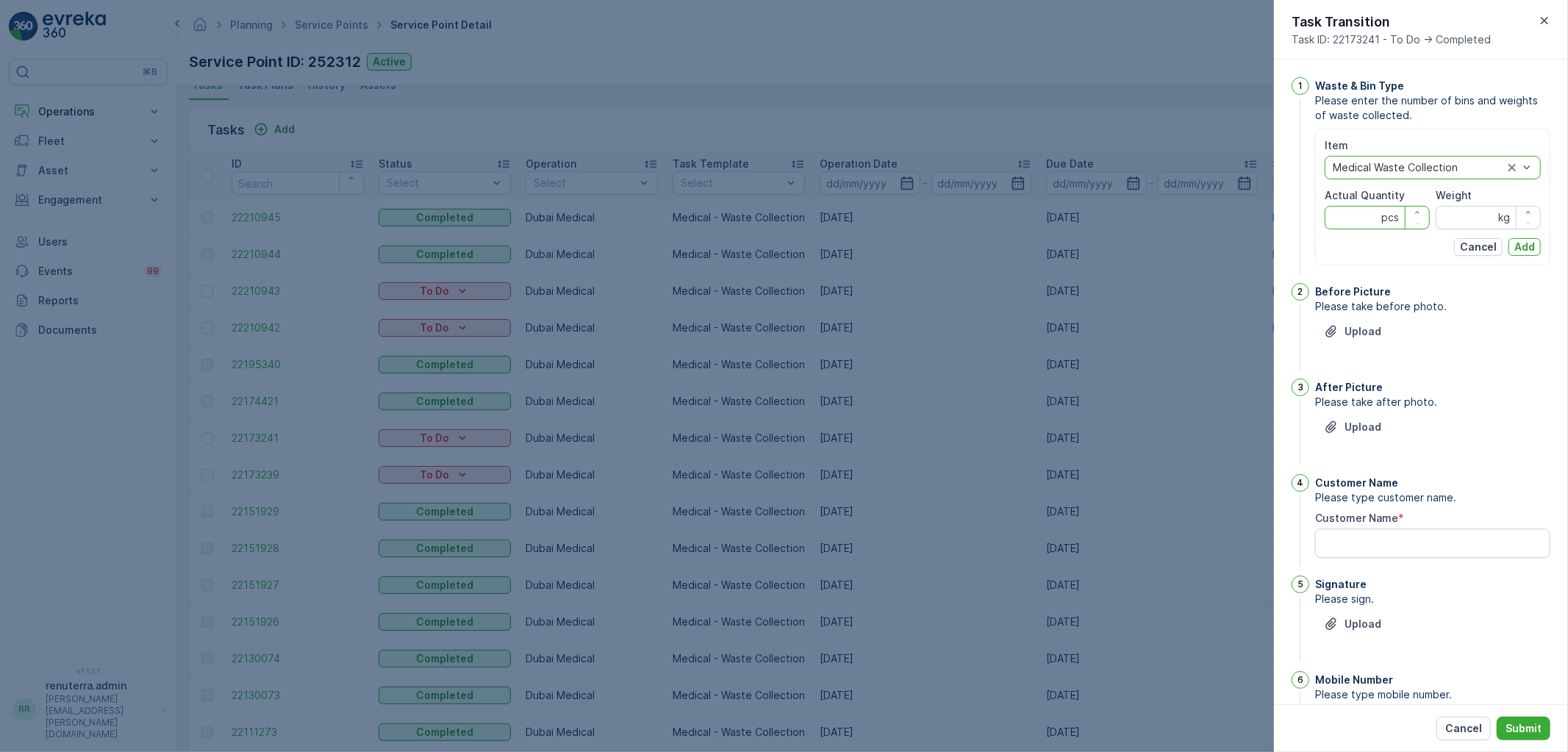
drag, startPoint x: 1336, startPoint y: 215, endPoint x: 1327, endPoint y: 220, distance: 10.3
click at [1335, 216] on Quantity "Actual Quantity" at bounding box center [1377, 218] width 105 height 24
type Quantity "31"
click at [1451, 201] on span "Weight" at bounding box center [1454, 195] width 36 height 15
click at [1456, 215] on input "Weight" at bounding box center [1488, 218] width 105 height 24
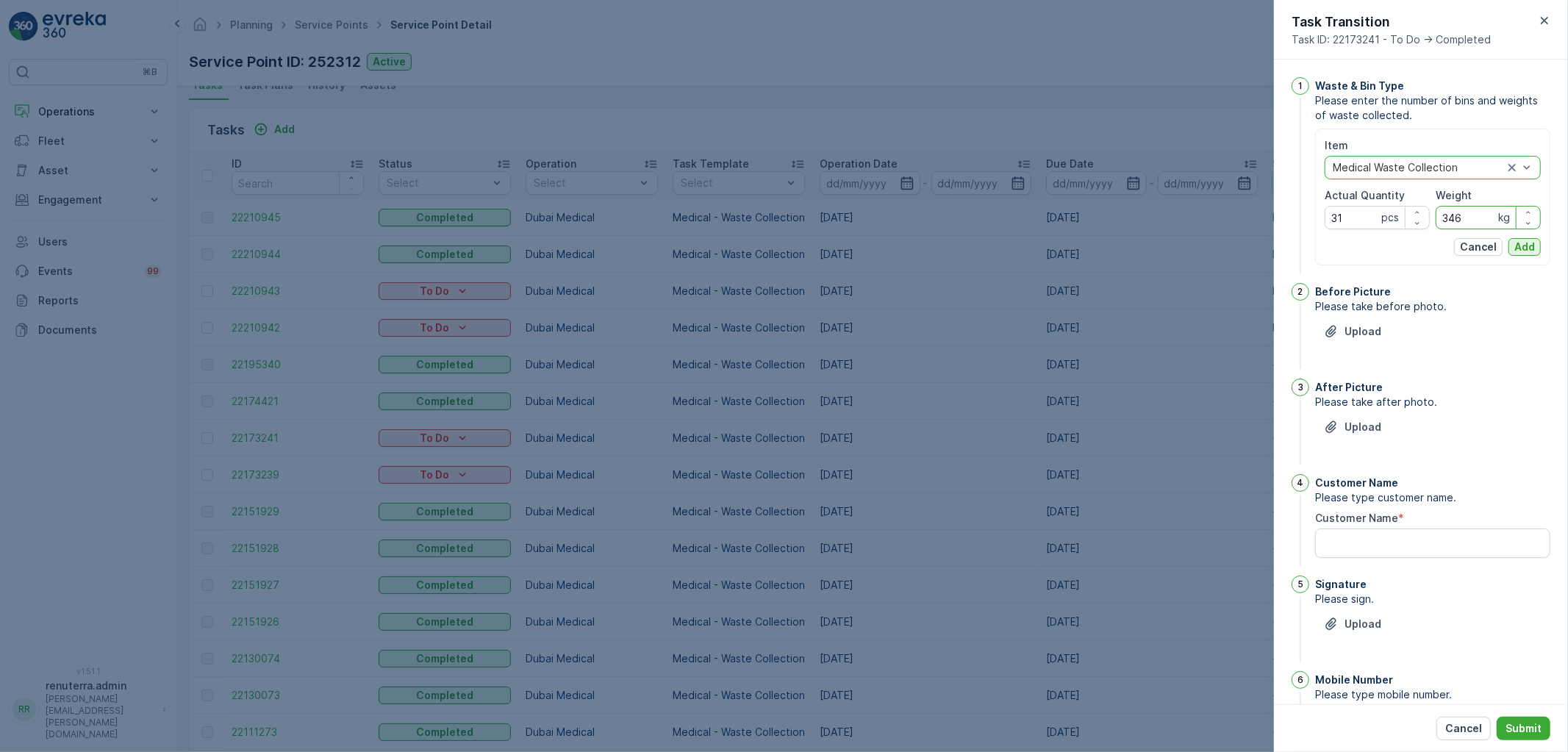
type input "346"
drag, startPoint x: 1521, startPoint y: 246, endPoint x: 1438, endPoint y: 305, distance: 101.8
click at [1520, 246] on p "Add" at bounding box center [1524, 247] width 21 height 15
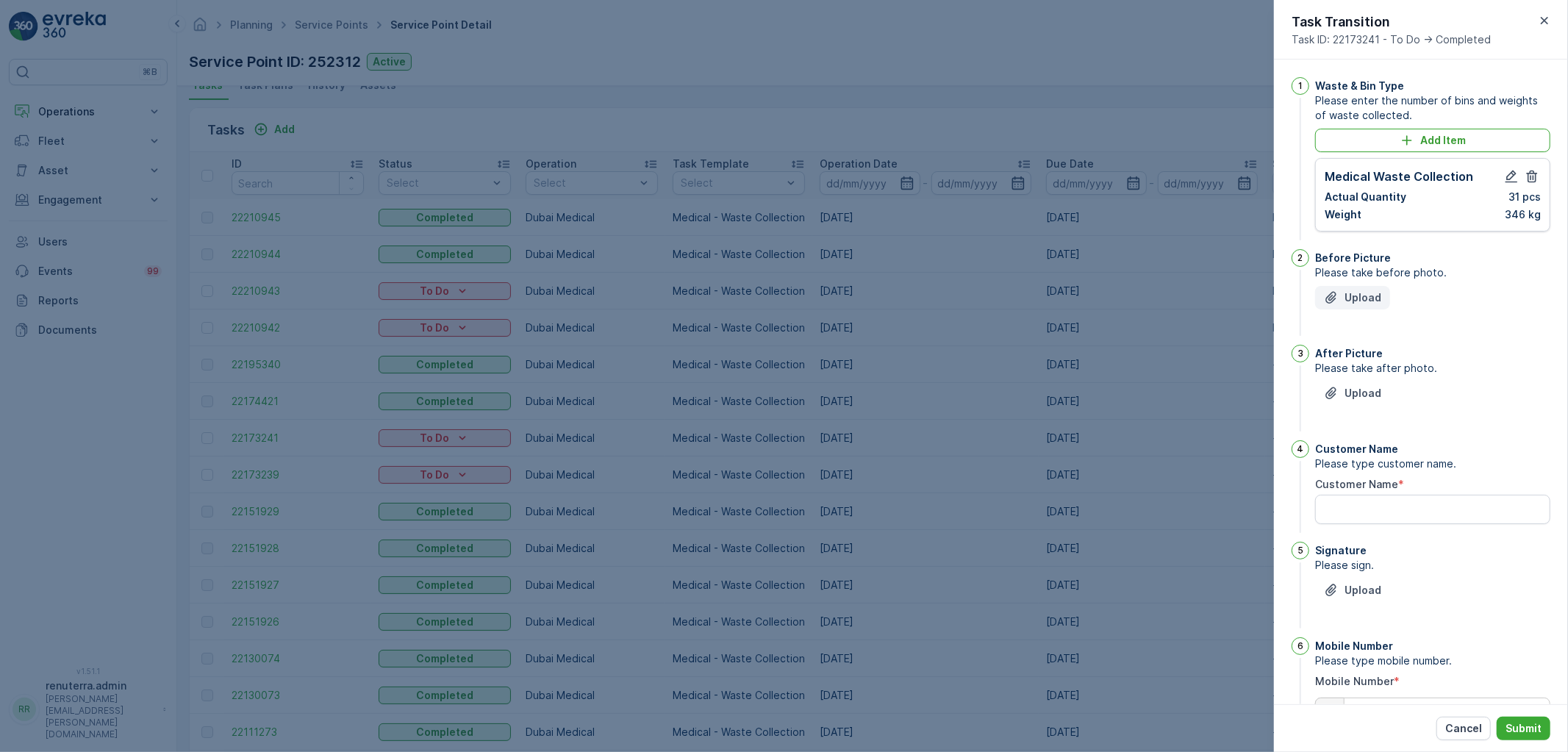
click at [1366, 297] on p "Upload" at bounding box center [1363, 298] width 37 height 15
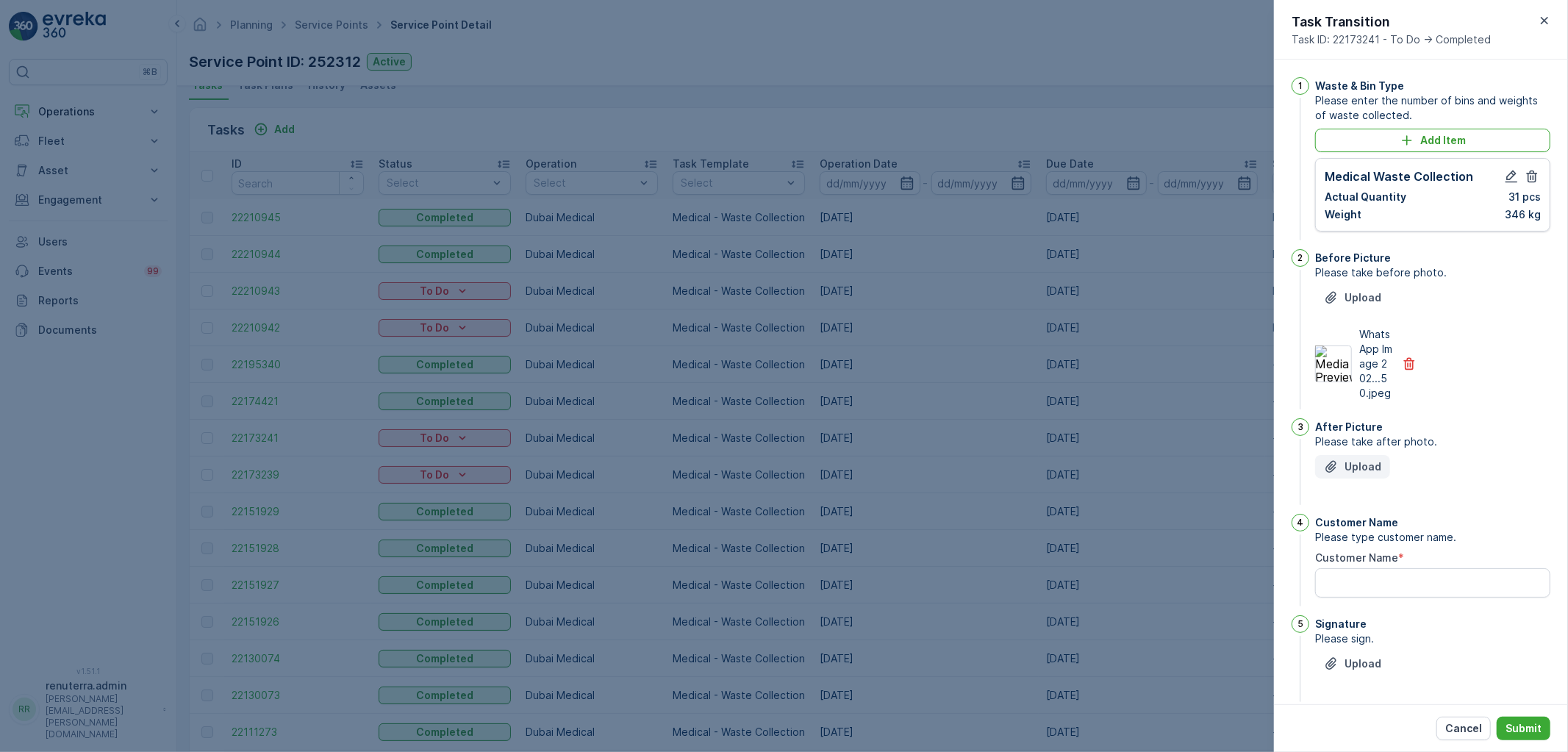
click at [1344, 478] on button "Upload" at bounding box center [1352, 467] width 75 height 24
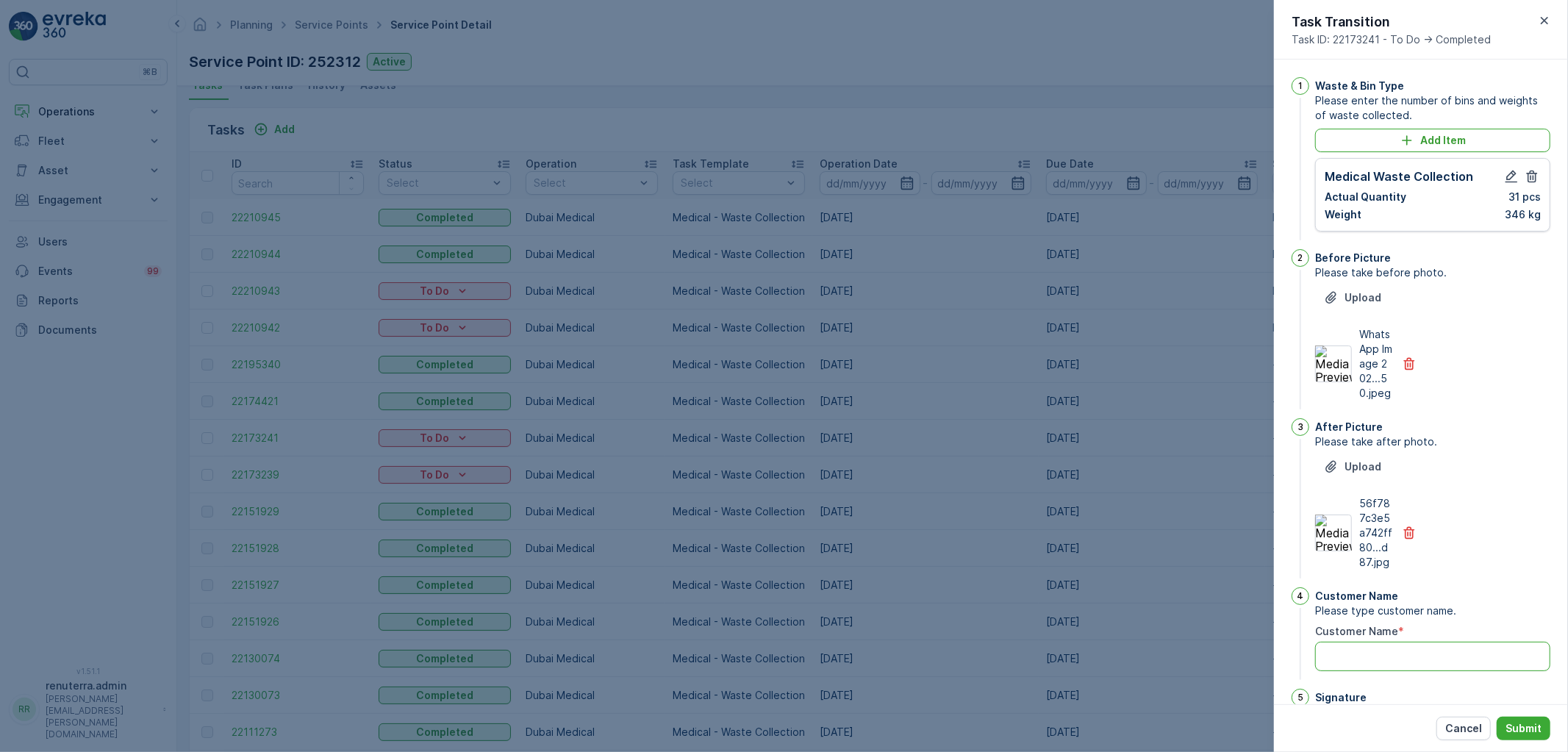
drag, startPoint x: 1412, startPoint y: 669, endPoint x: 1401, endPoint y: 672, distance: 11.4
click at [1412, 669] on Name "Customer Name" at bounding box center [1432, 656] width 235 height 29
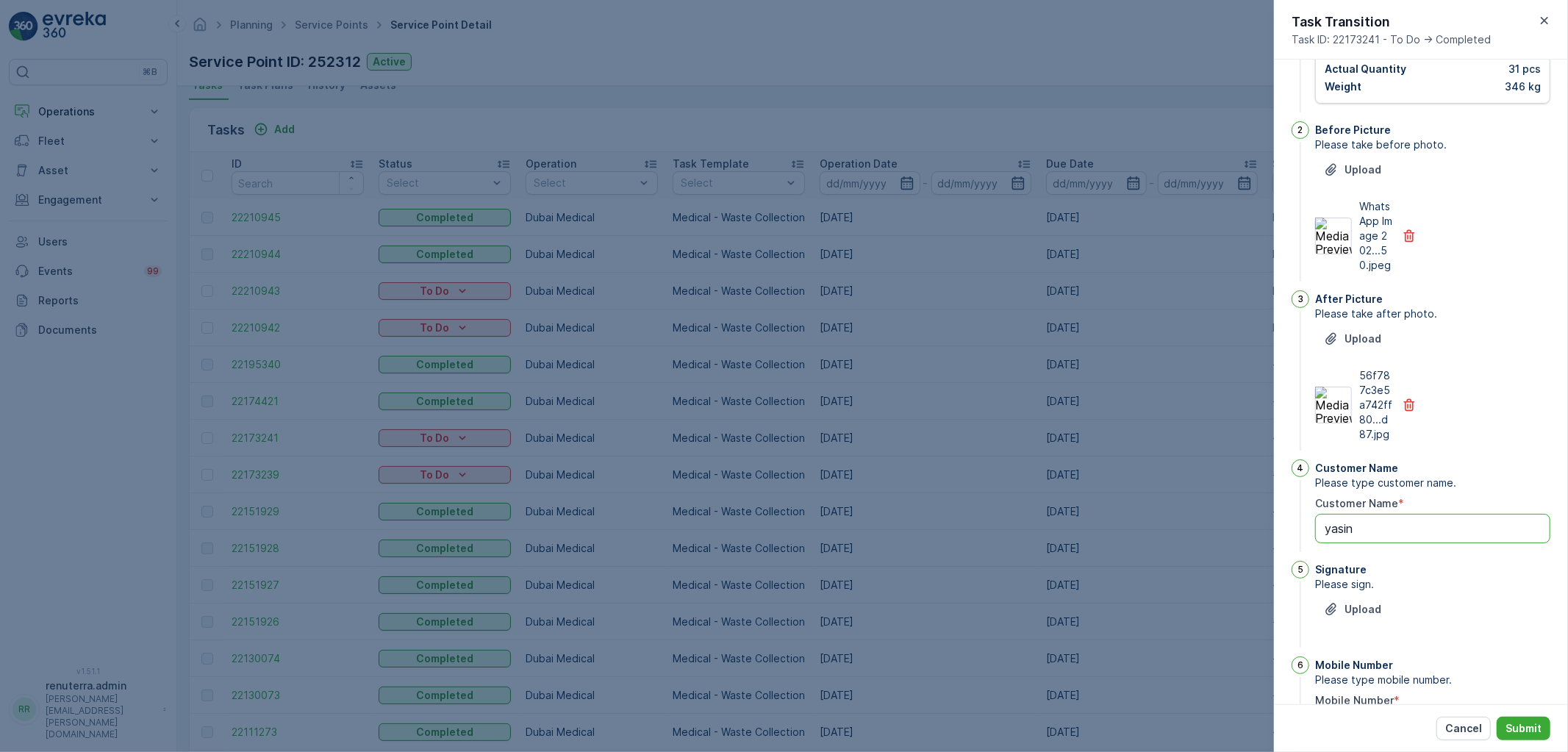
scroll to position [219, 0]
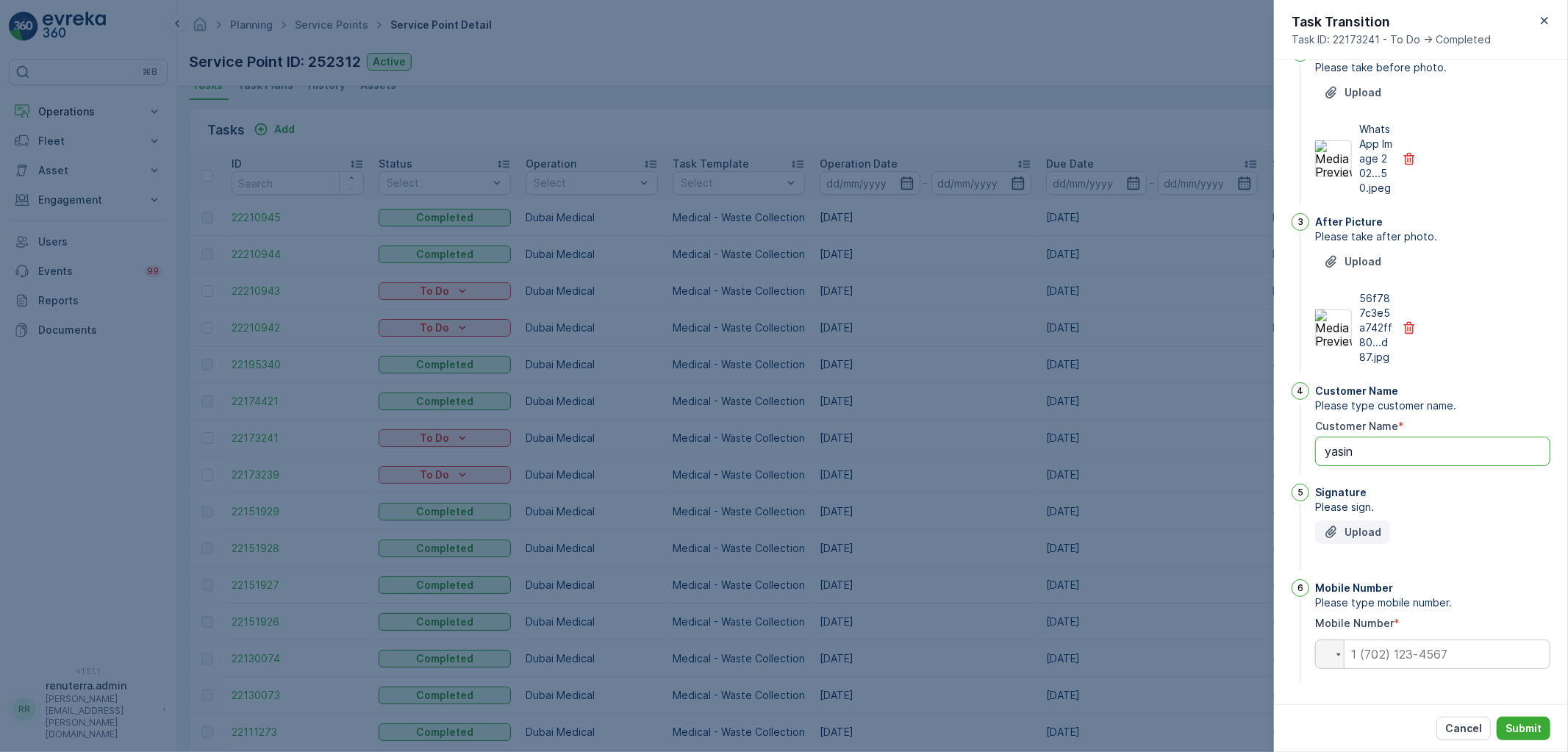
type Name "yasin"
click at [1376, 541] on button "Upload" at bounding box center [1352, 532] width 75 height 24
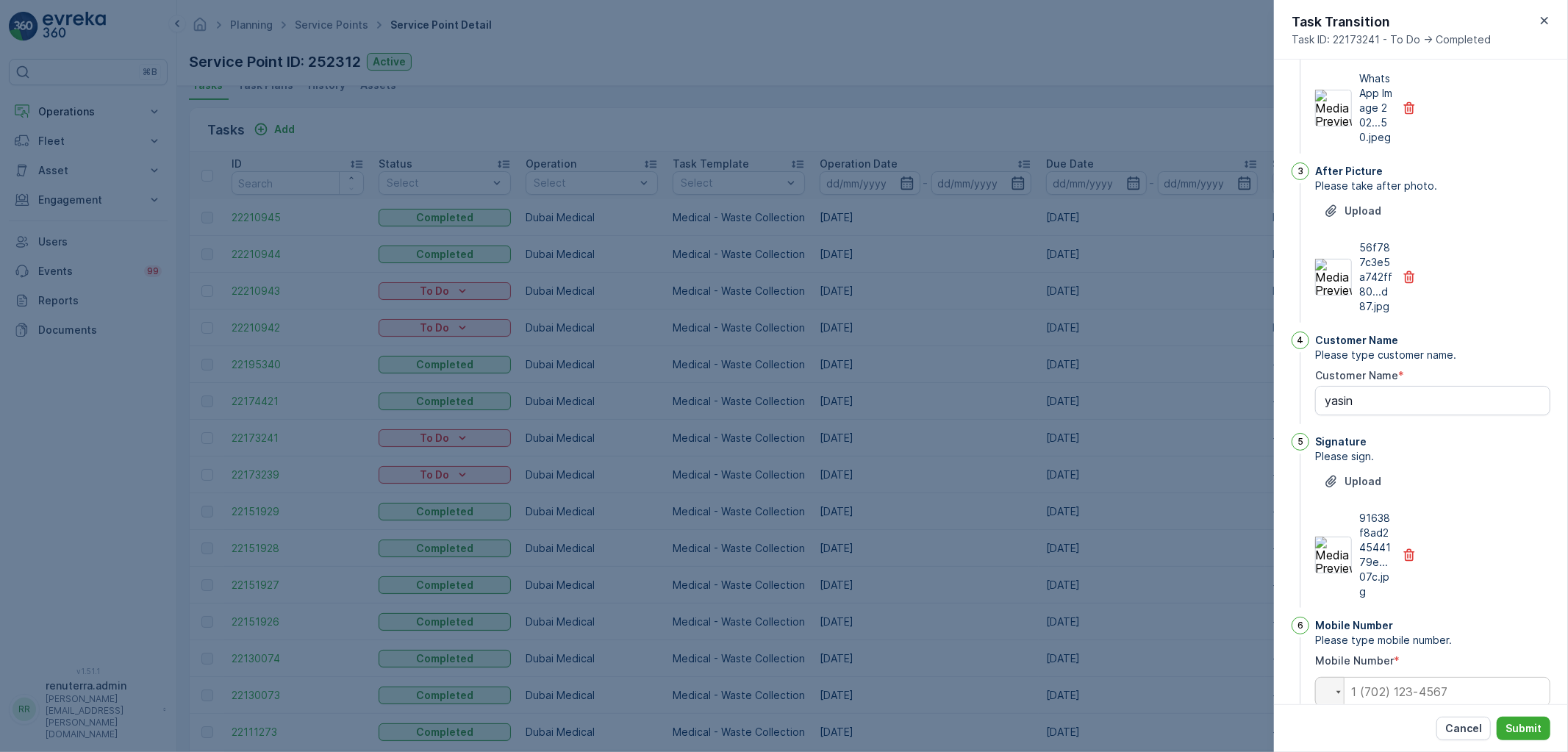
scroll to position [308, 0]
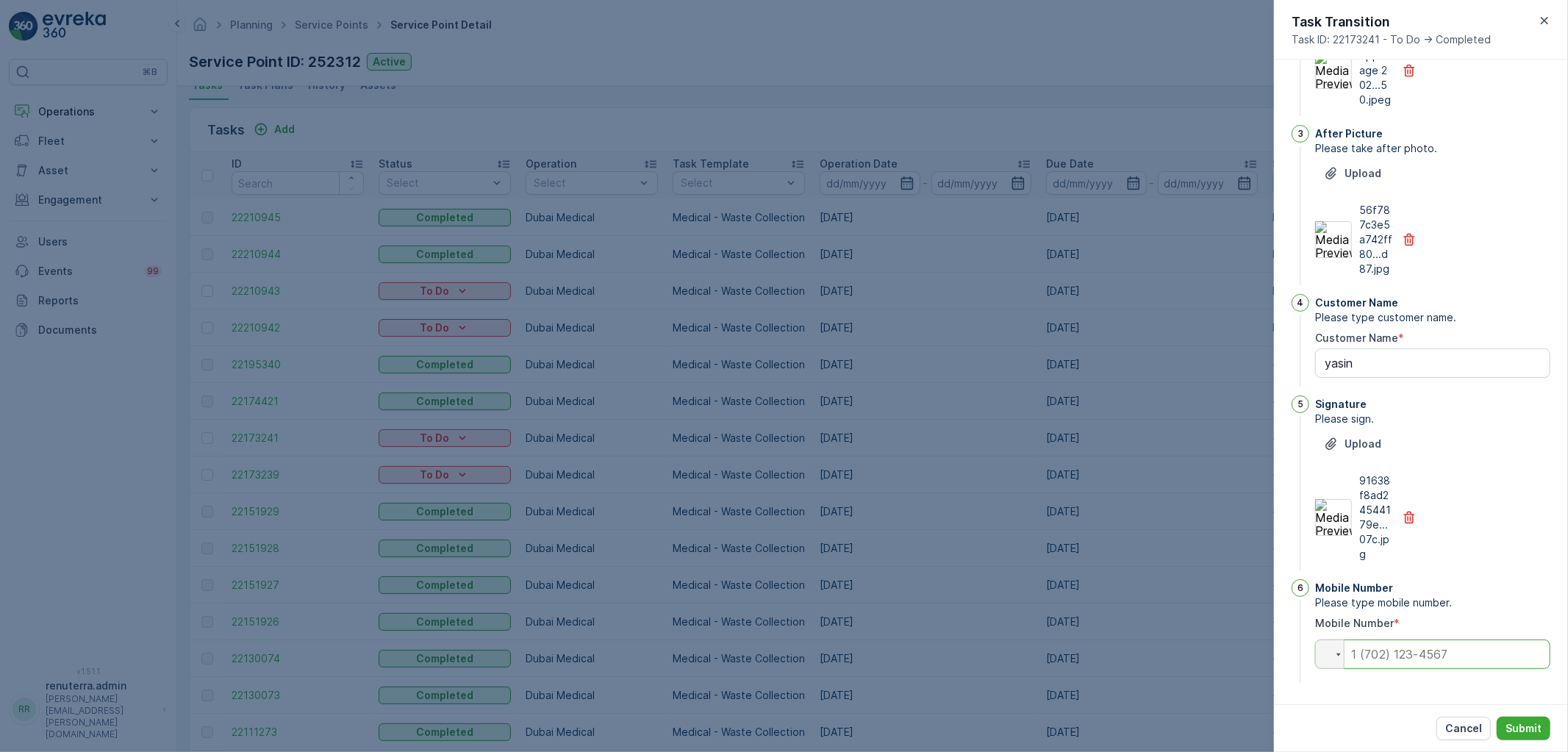
click at [1427, 669] on input "tel" at bounding box center [1432, 654] width 235 height 29
click at [1426, 651] on input "tel" at bounding box center [1432, 654] width 235 height 29
type input "050470526"
click at [1511, 722] on p "Submit" at bounding box center [1524, 728] width 36 height 15
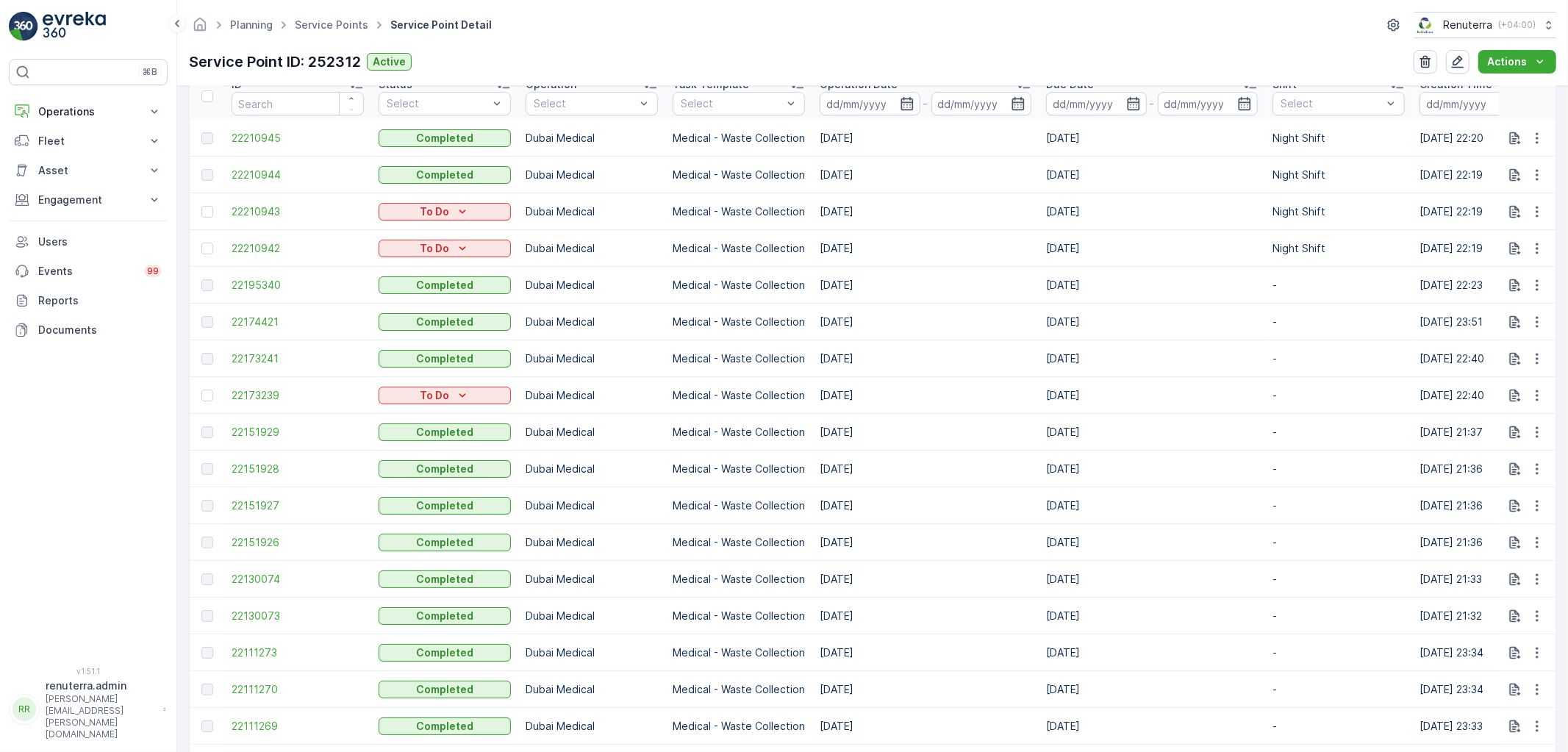
scroll to position [490, 0]
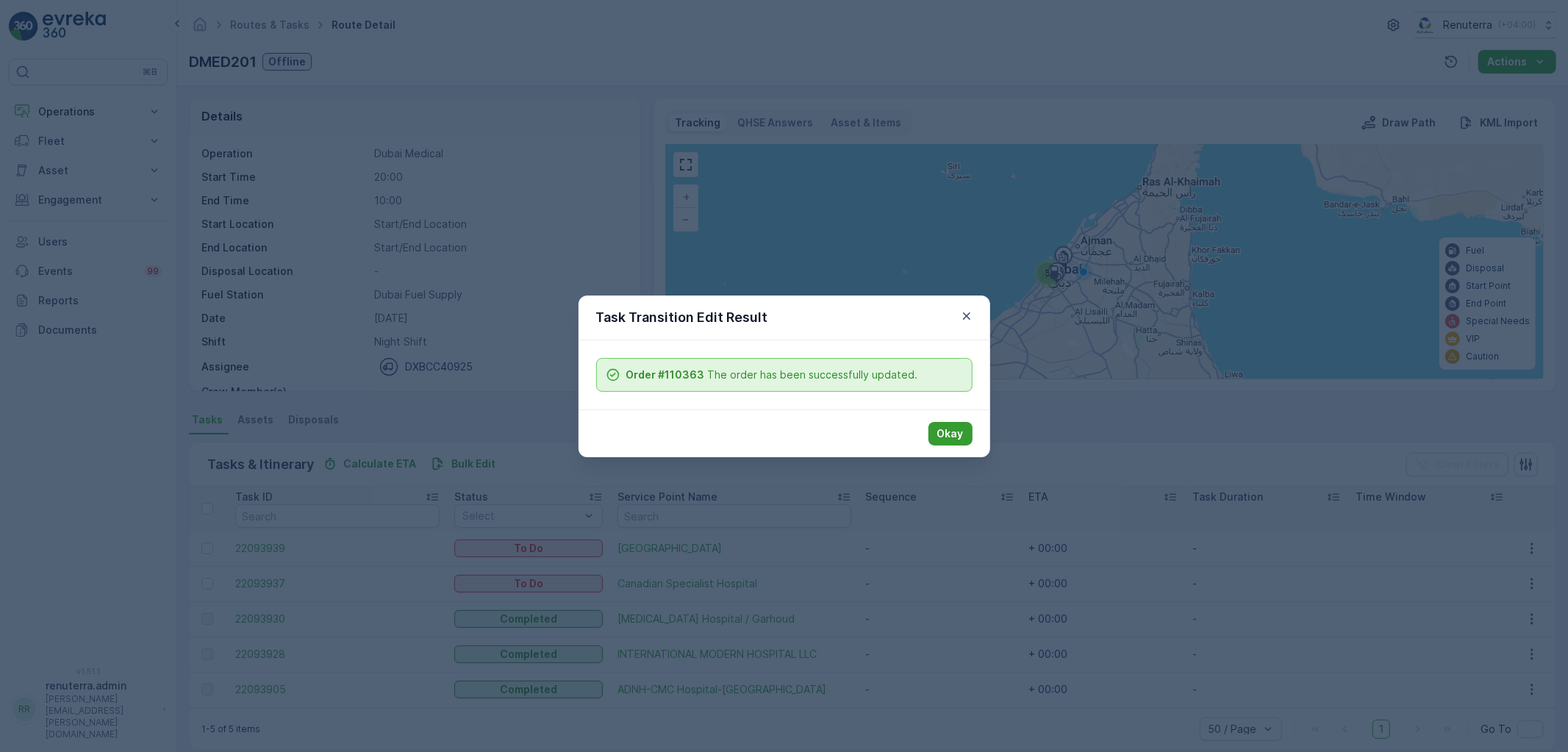
click at [941, 428] on p "Okay" at bounding box center [950, 434] width 26 height 15
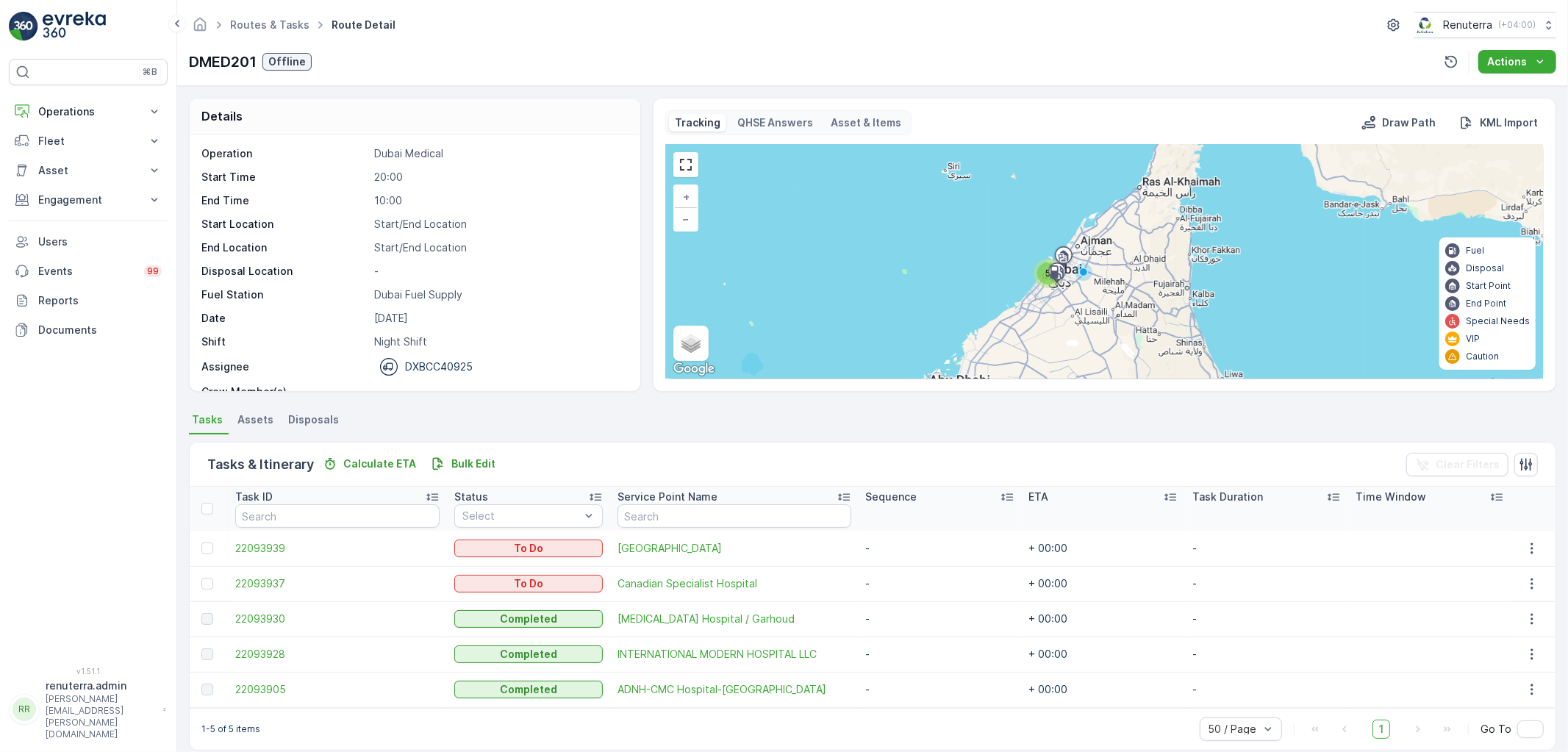
click at [35, 93] on div "⌘B Operations Insights Planning Routes & Tasks Cockpit Settings Fleet Live Trac…" at bounding box center [88, 354] width 159 height 591
drag, startPoint x: 59, startPoint y: 109, endPoint x: 61, endPoint y: 99, distance: 10.2
click at [60, 108] on p "Operations" at bounding box center [88, 112] width 100 height 15
click at [90, 182] on p "Routes & Tasks" at bounding box center [74, 178] width 75 height 15
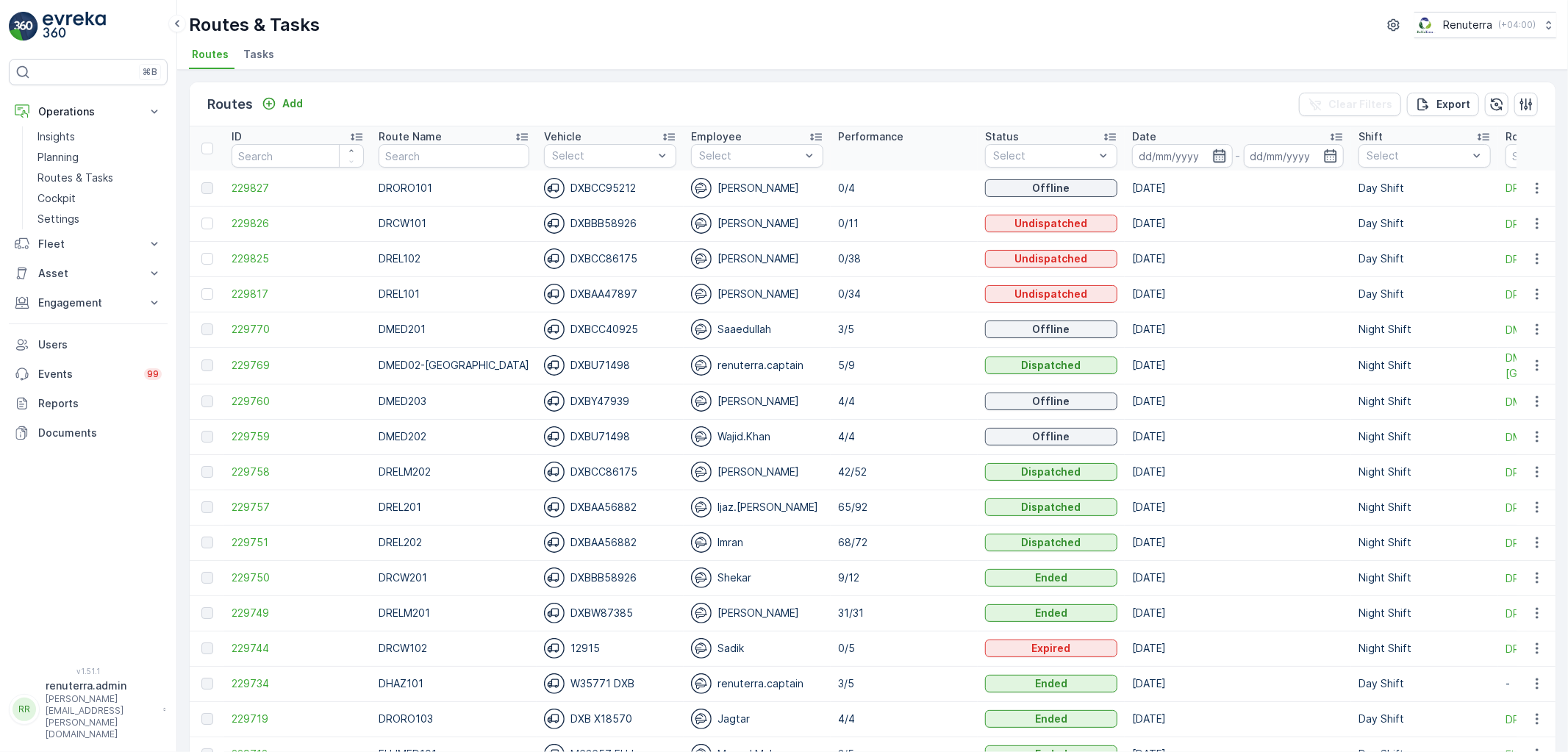
click at [1213, 161] on icon "button" at bounding box center [1220, 155] width 13 height 14
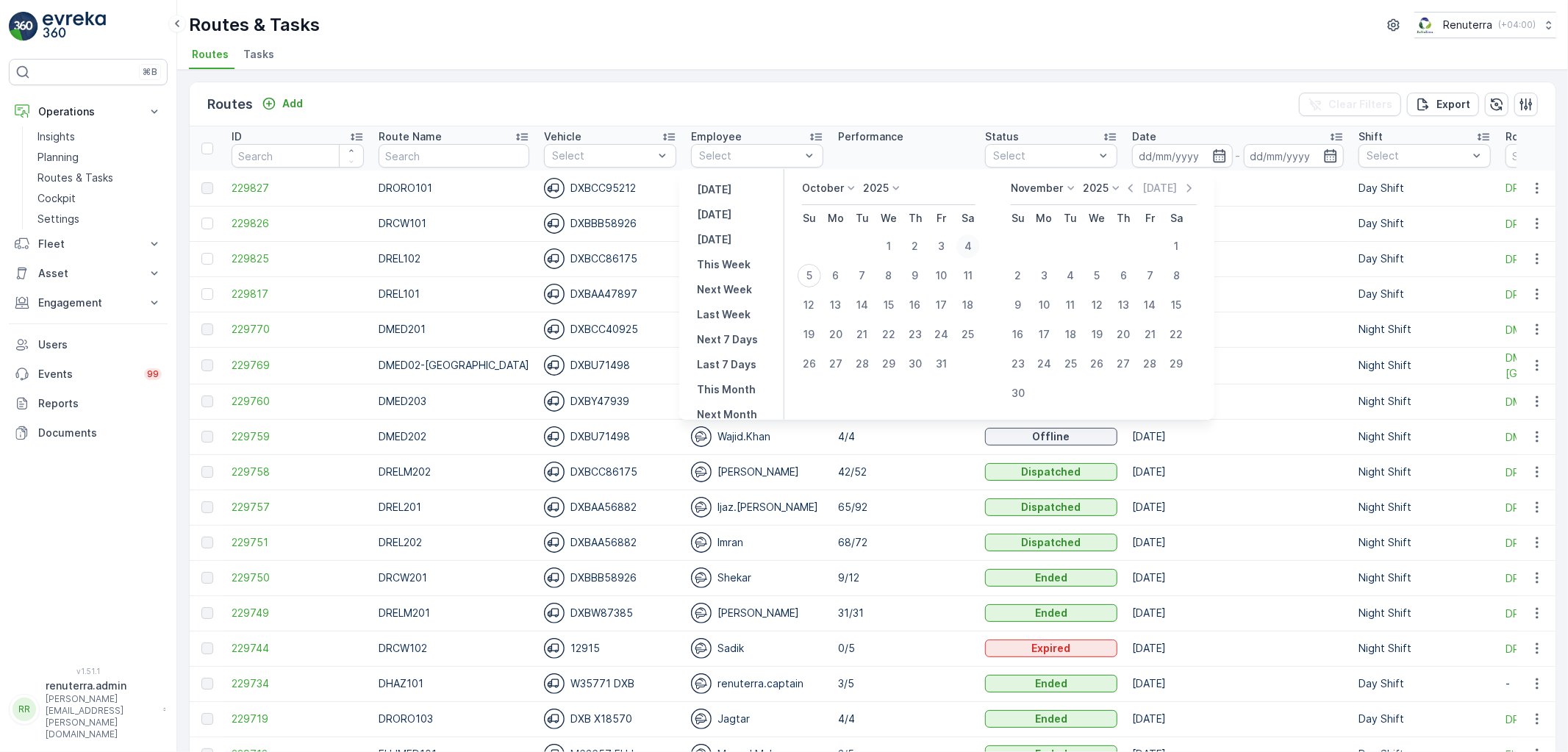
click at [970, 249] on div "4" at bounding box center [968, 246] width 24 height 24
type input "[DATE]"
click at [970, 249] on div "4" at bounding box center [968, 246] width 24 height 24
type input "[DATE]"
click at [970, 249] on div "4" at bounding box center [968, 246] width 24 height 24
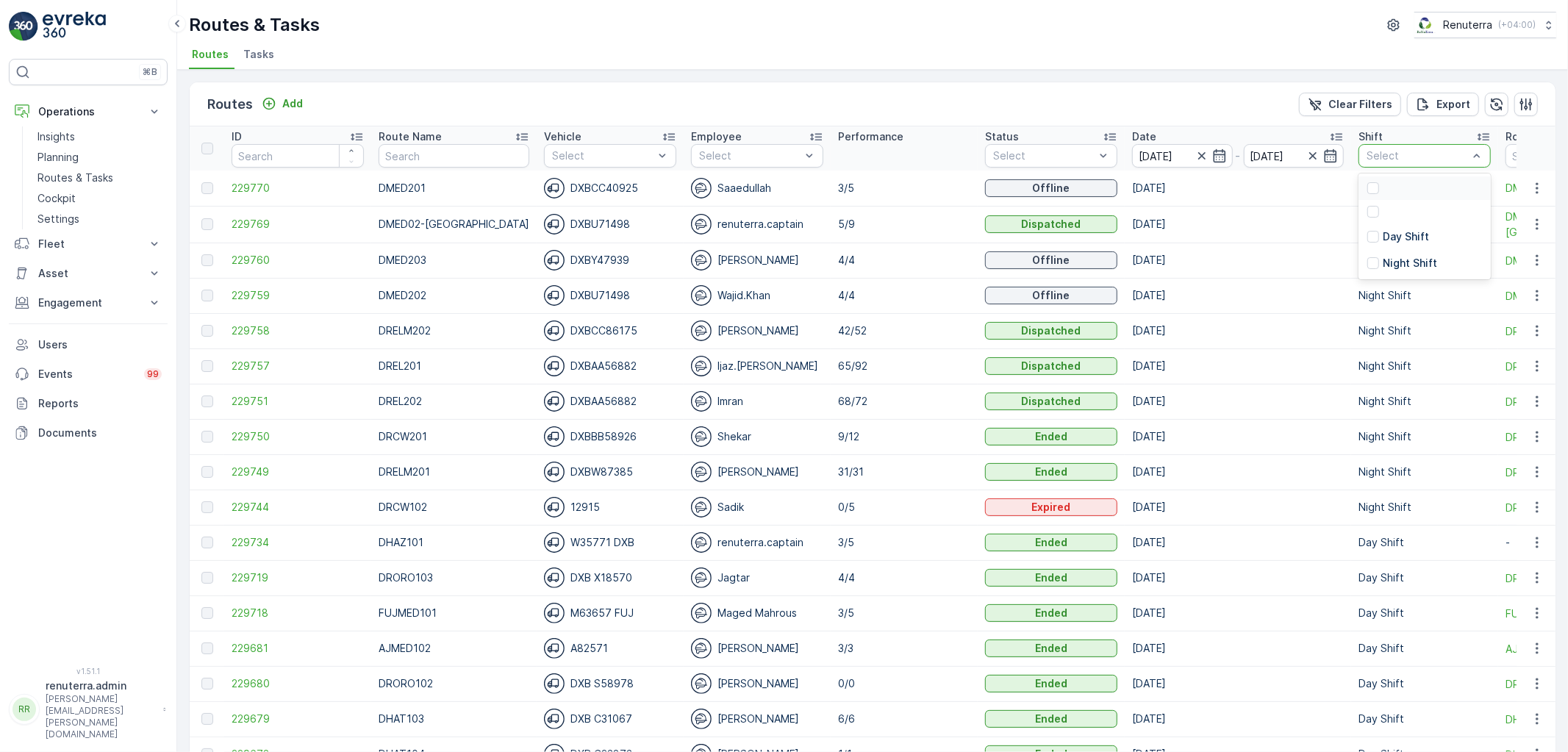
click at [1390, 165] on div "Select" at bounding box center [1425, 156] width 132 height 24
click at [1383, 258] on p "Night Shift" at bounding box center [1410, 263] width 54 height 15
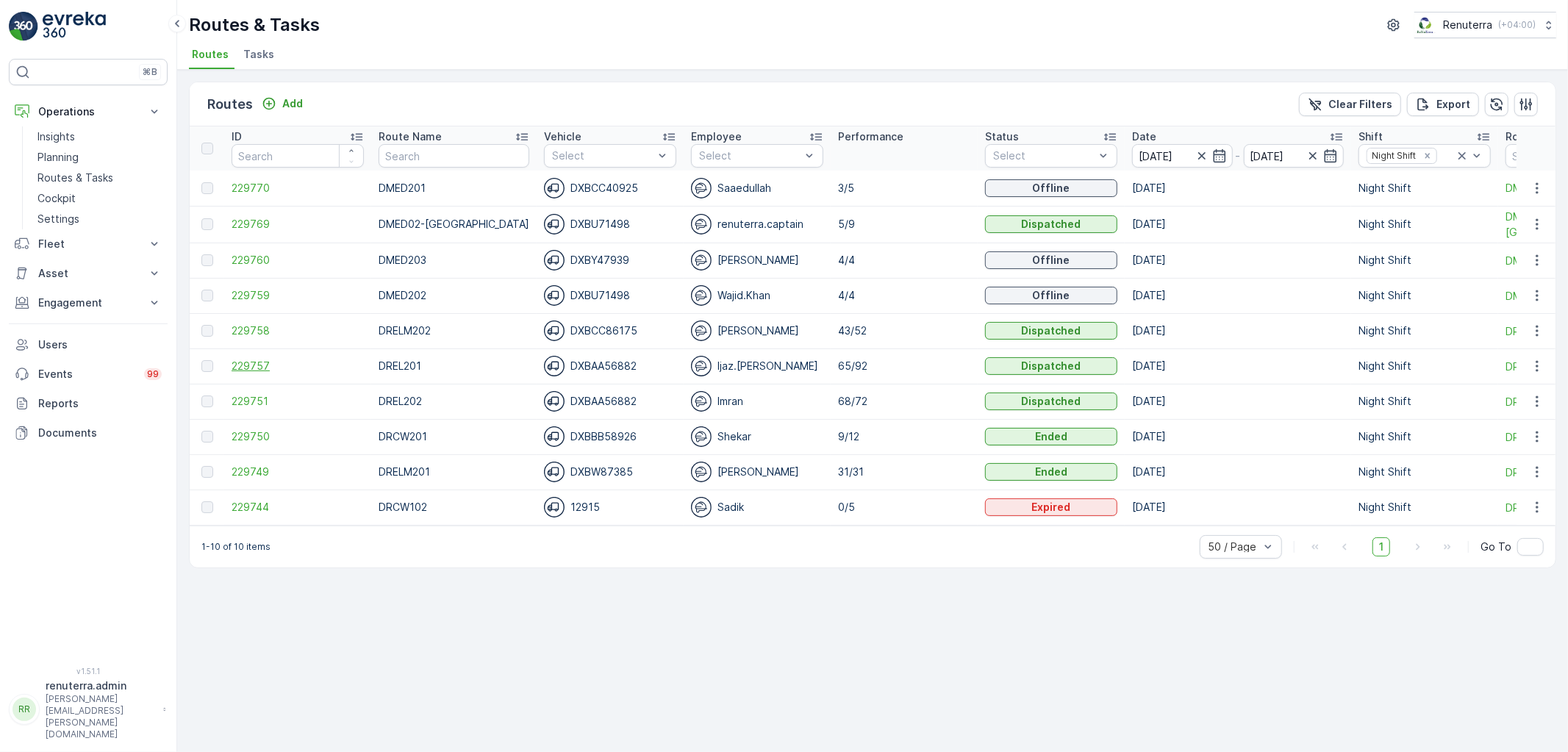
click at [254, 370] on span "229757" at bounding box center [298, 366] width 132 height 15
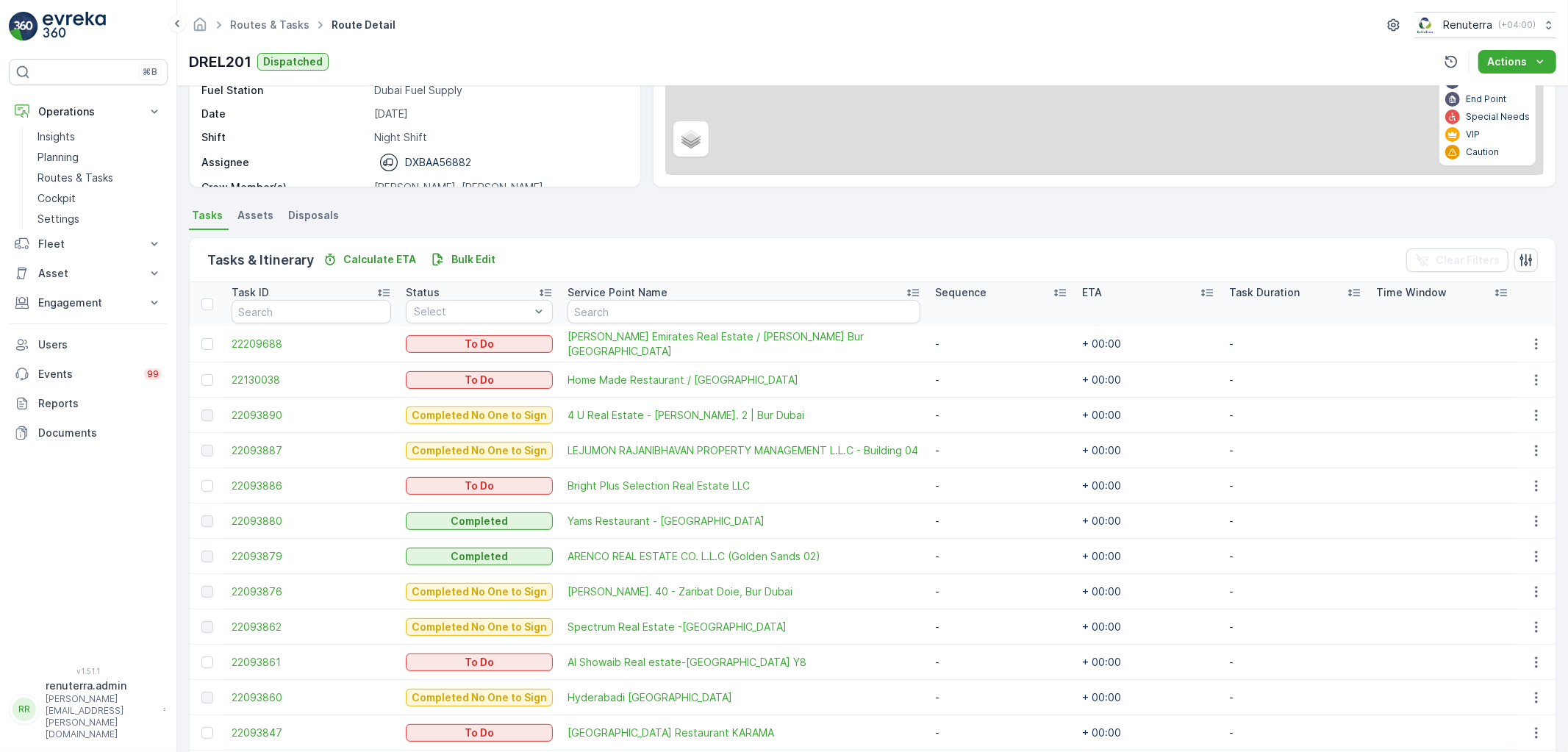
scroll to position [245, 0]
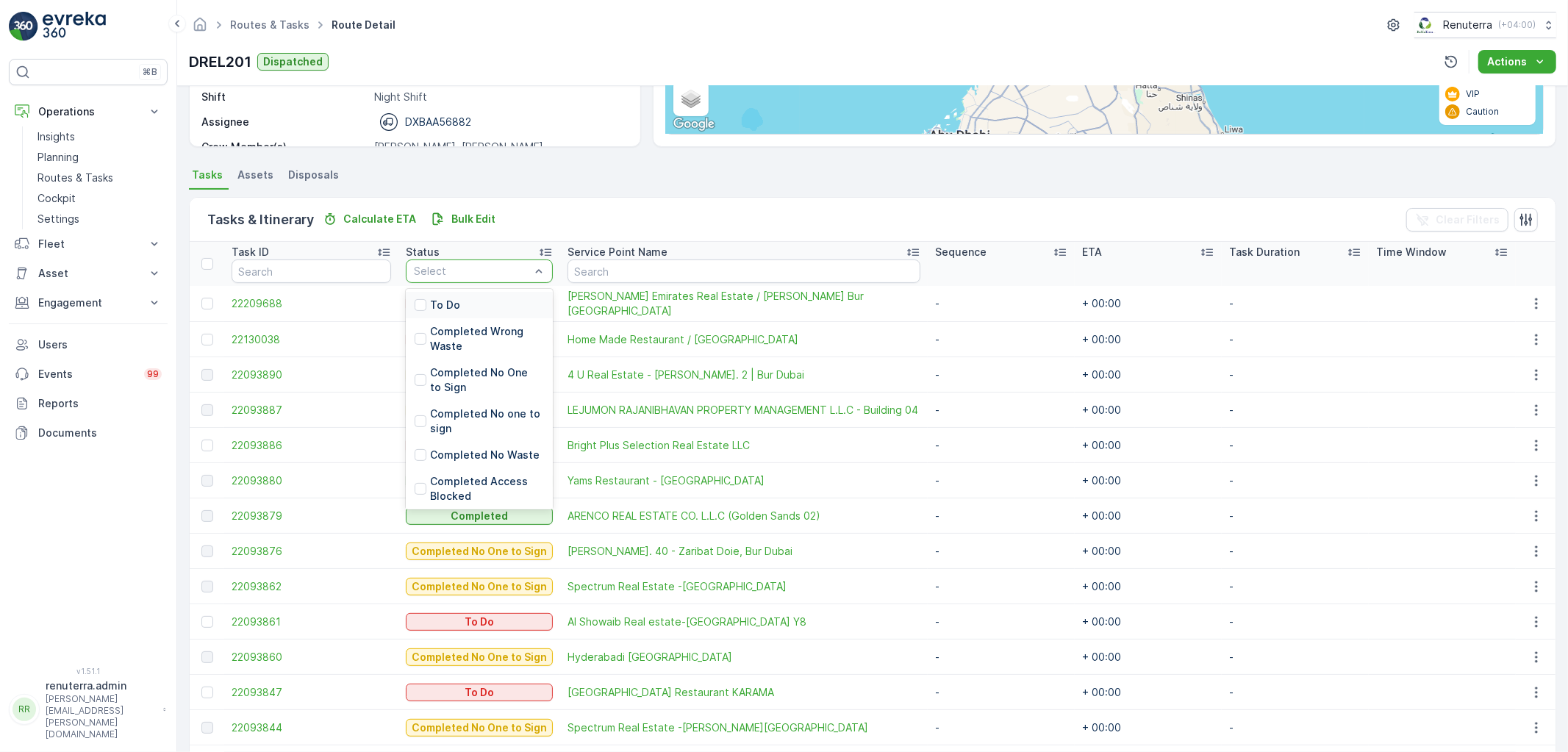
click at [493, 300] on div "To Do" at bounding box center [479, 305] width 147 height 26
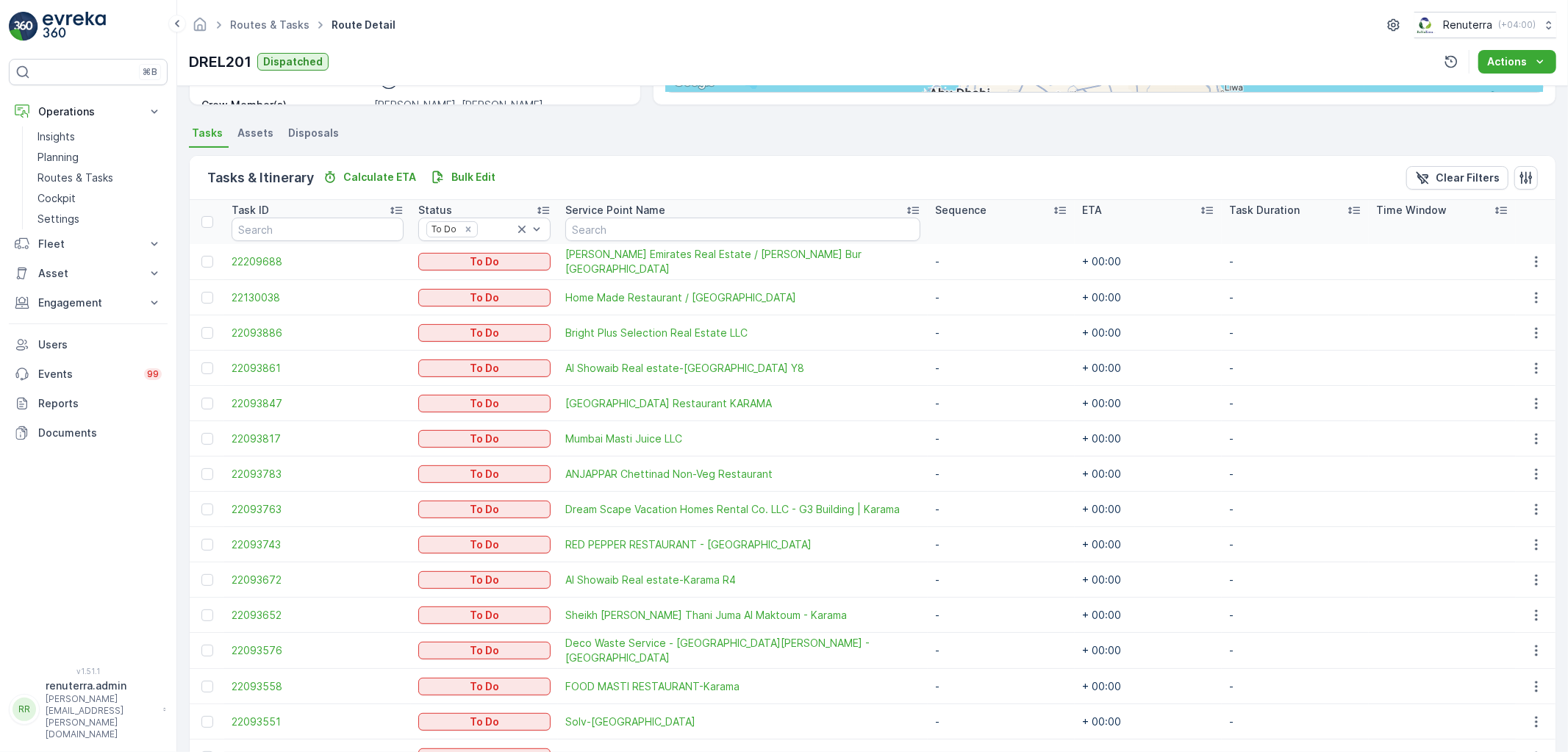
scroll to position [221, 0]
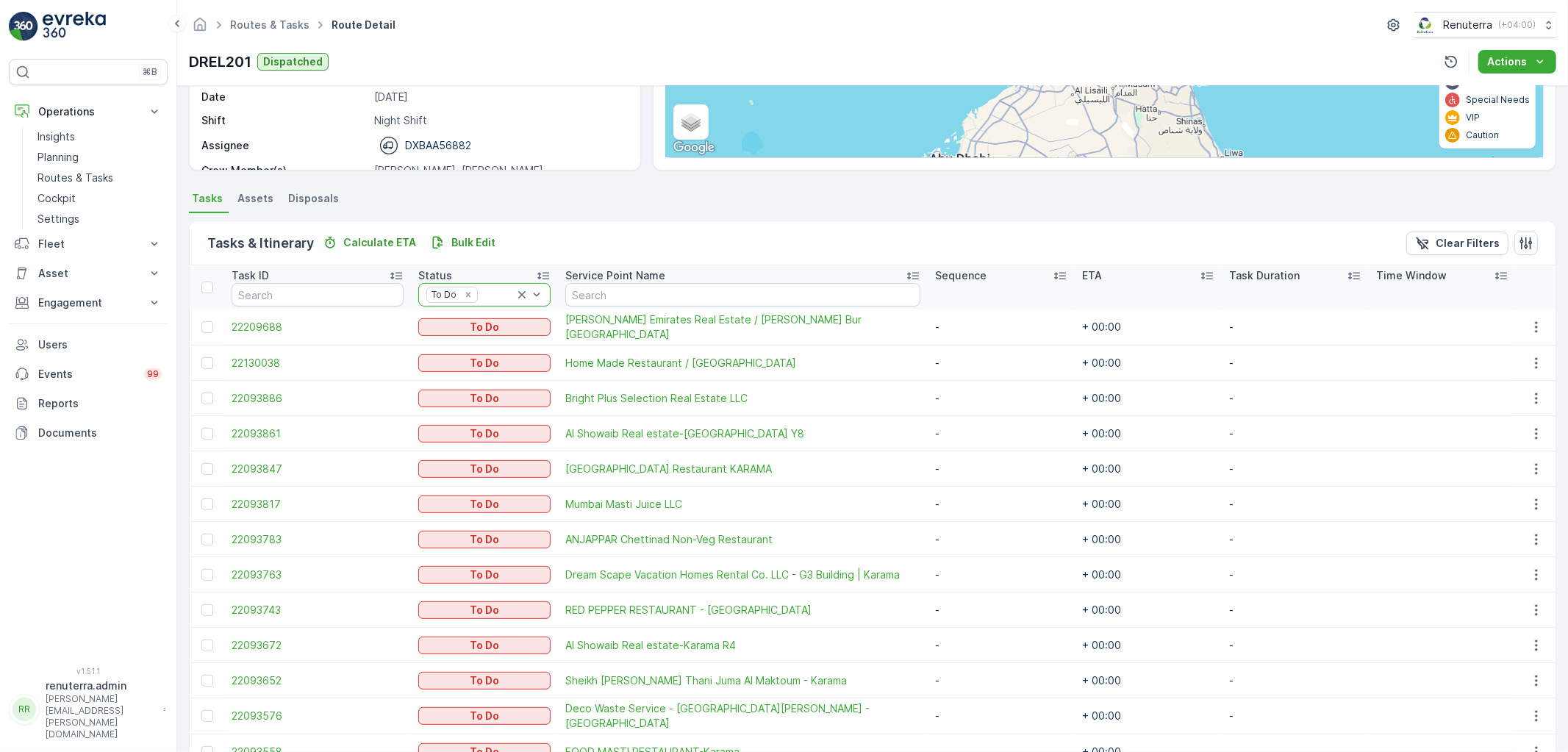
click at [518, 297] on icon at bounding box center [522, 295] width 7 height 7
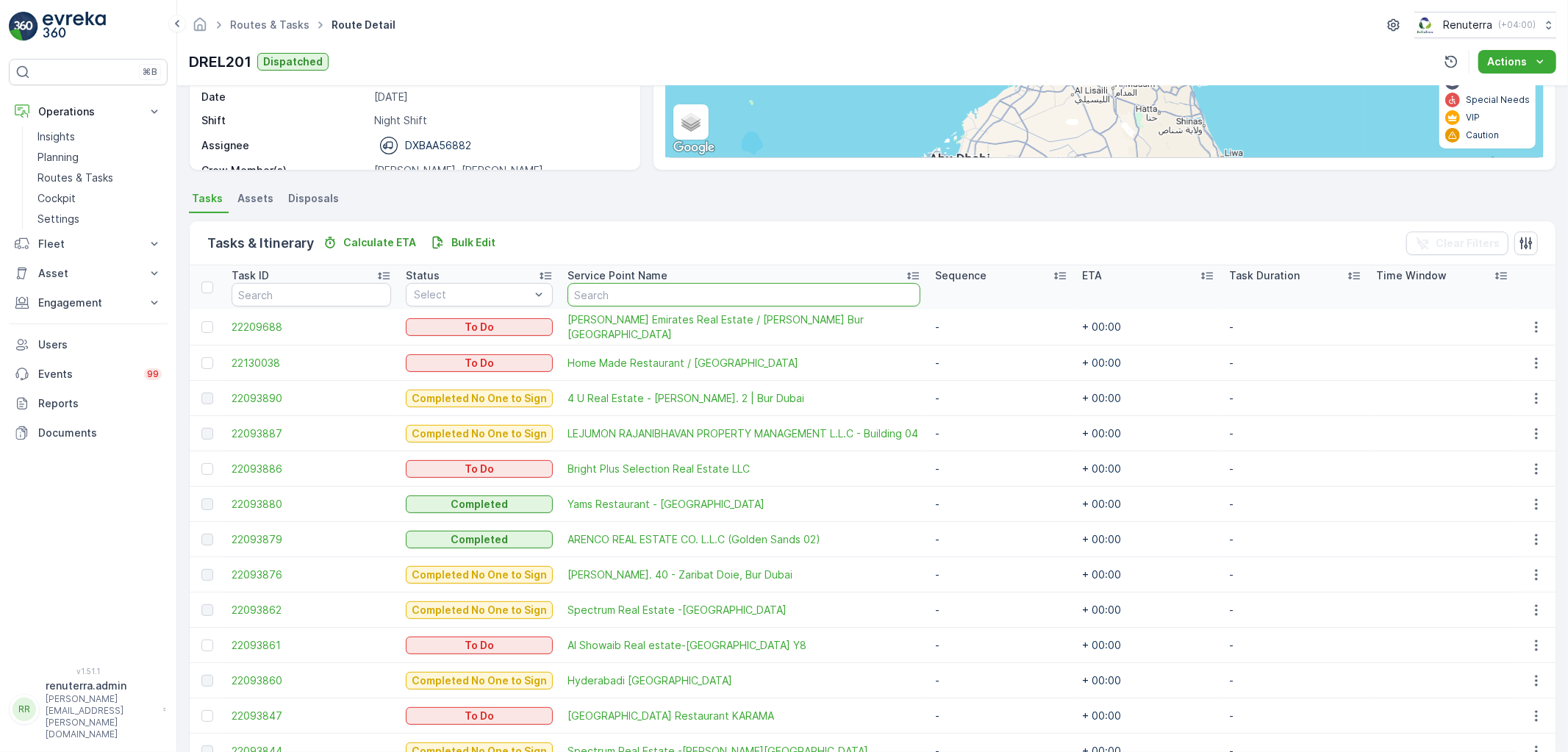
click at [636, 297] on input "text" at bounding box center [743, 295] width 353 height 24
type input "dream"
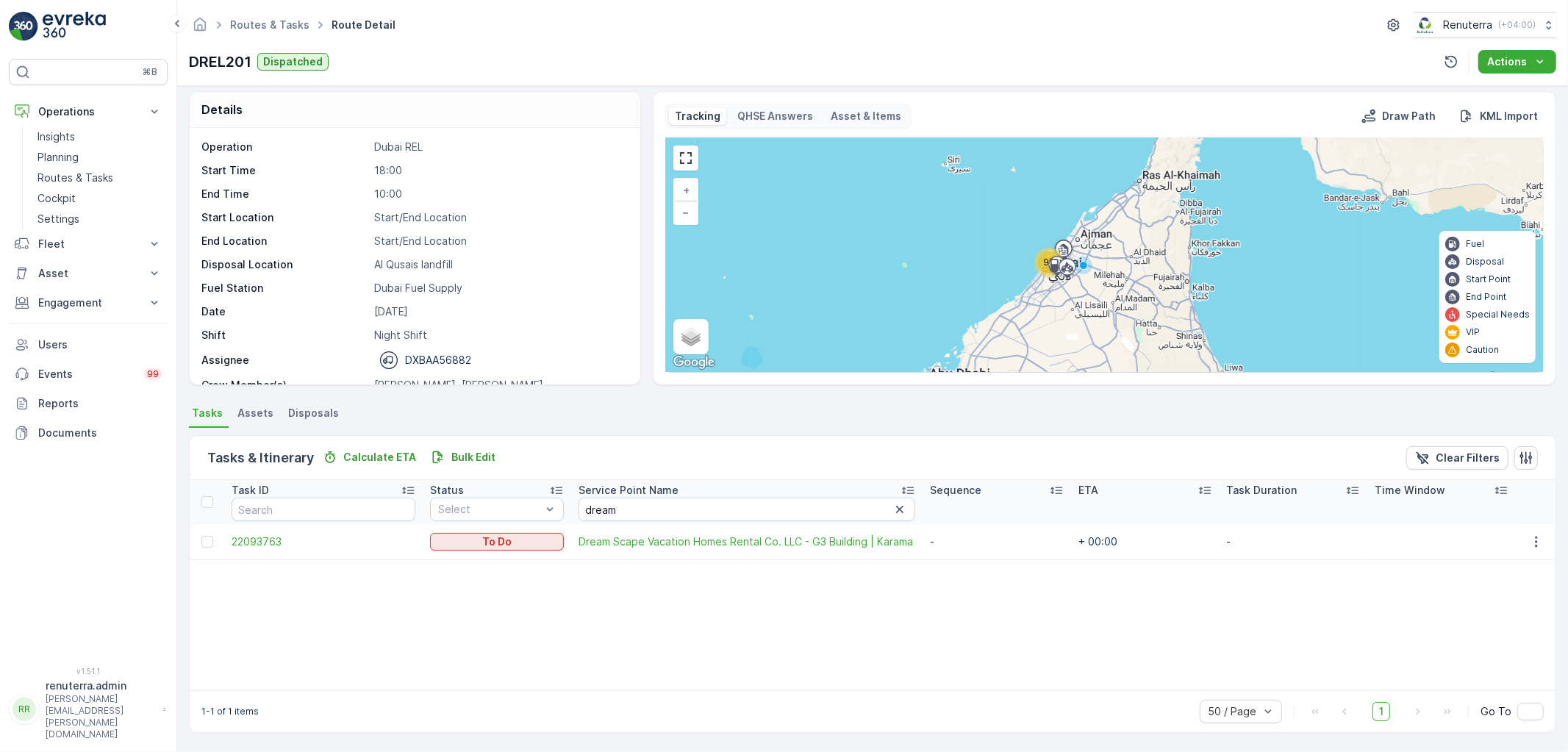
scroll to position [5, 0]
click at [899, 501] on input "dream" at bounding box center [748, 510] width 338 height 24
click at [893, 514] on icon "button" at bounding box center [900, 510] width 15 height 15
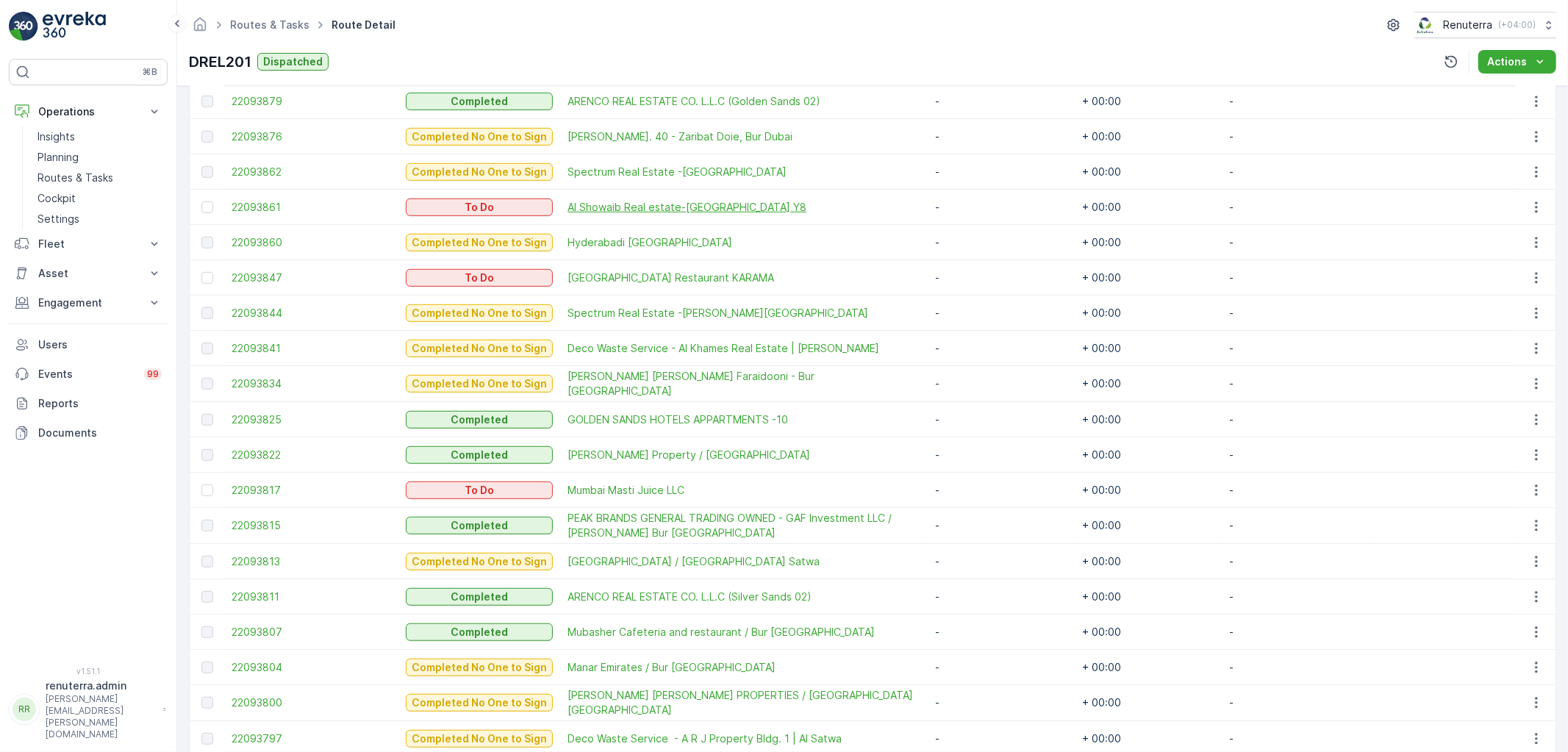
scroll to position [627, 0]
